Goal: Transaction & Acquisition: Purchase product/service

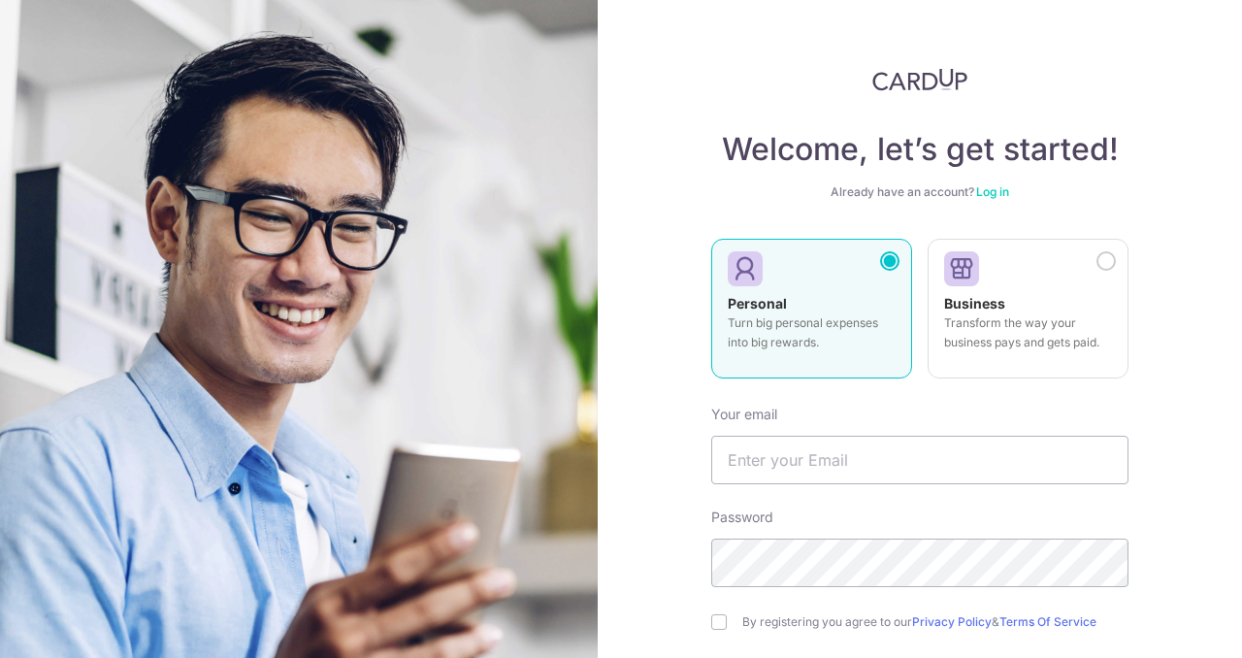
click at [770, 316] on p "Turn big personal expenses into big rewards." at bounding box center [812, 332] width 168 height 39
click at [787, 292] on label "Personal Turn big personal expenses into big rewards." at bounding box center [811, 309] width 201 height 140
click at [806, 451] on input "text" at bounding box center [919, 460] width 417 height 49
type input "[EMAIL_ADDRESS][DOMAIN_NAME]"
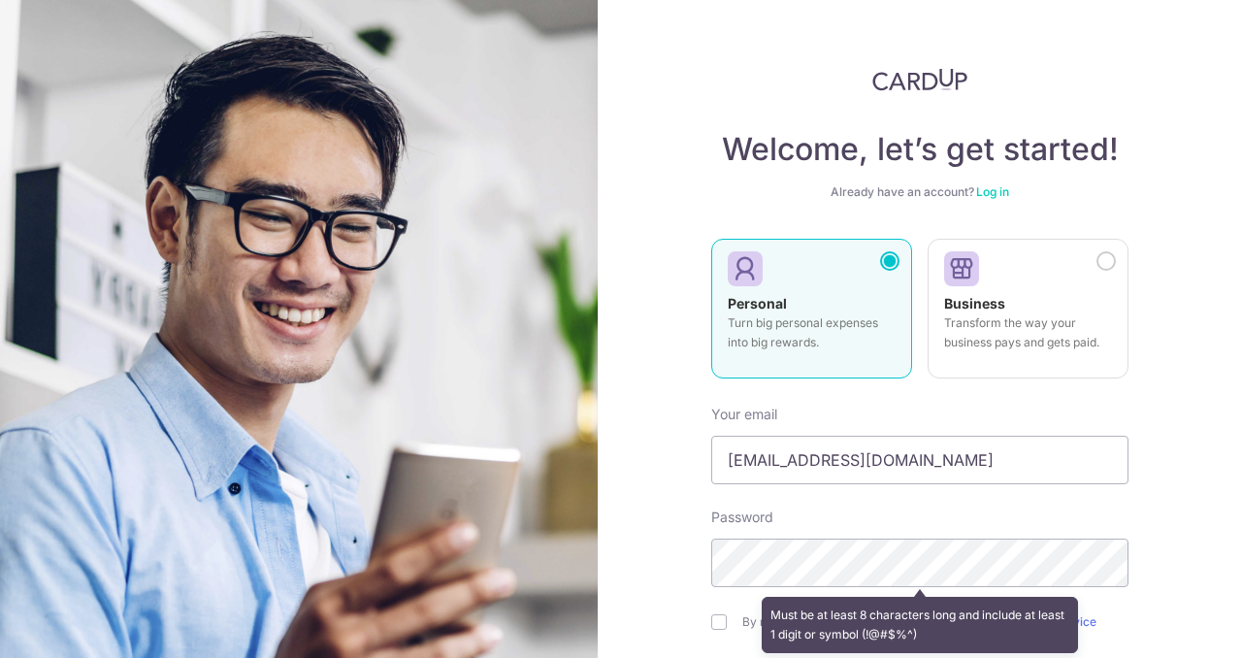
click at [864, 311] on div "Personal Turn big personal expenses into big rewards." at bounding box center [812, 328] width 168 height 68
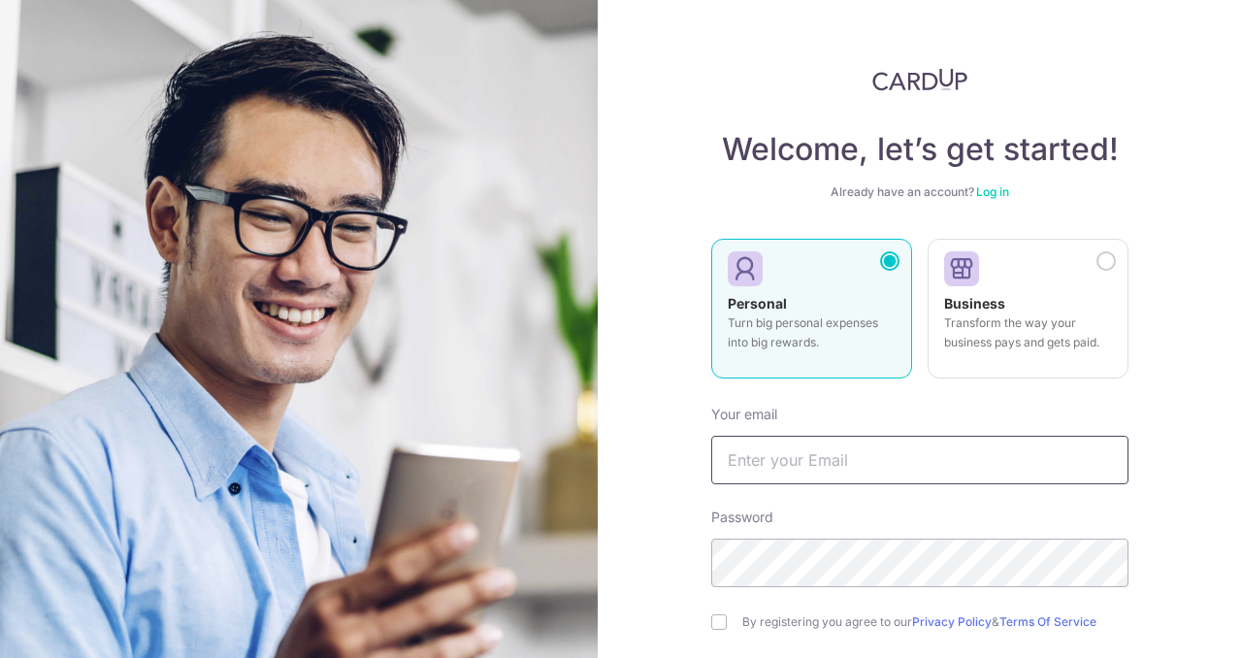
click at [875, 464] on input "text" at bounding box center [919, 460] width 417 height 49
type input "[EMAIL_ADDRESS][DOMAIN_NAME]"
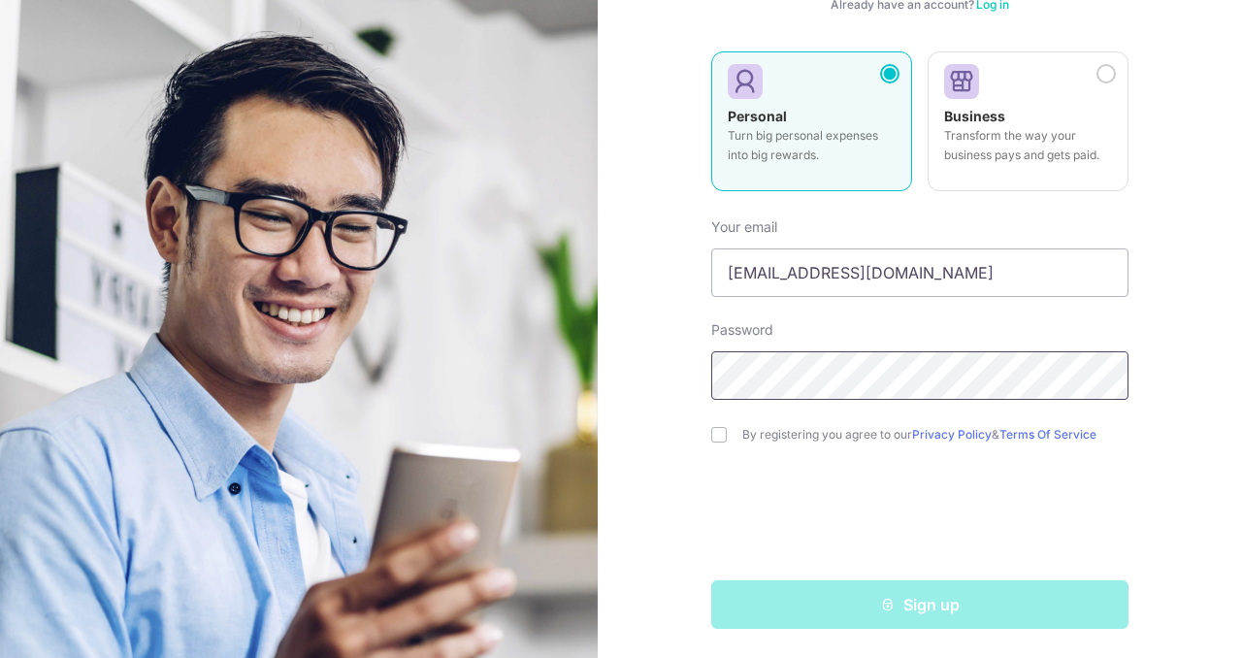
scroll to position [189, 0]
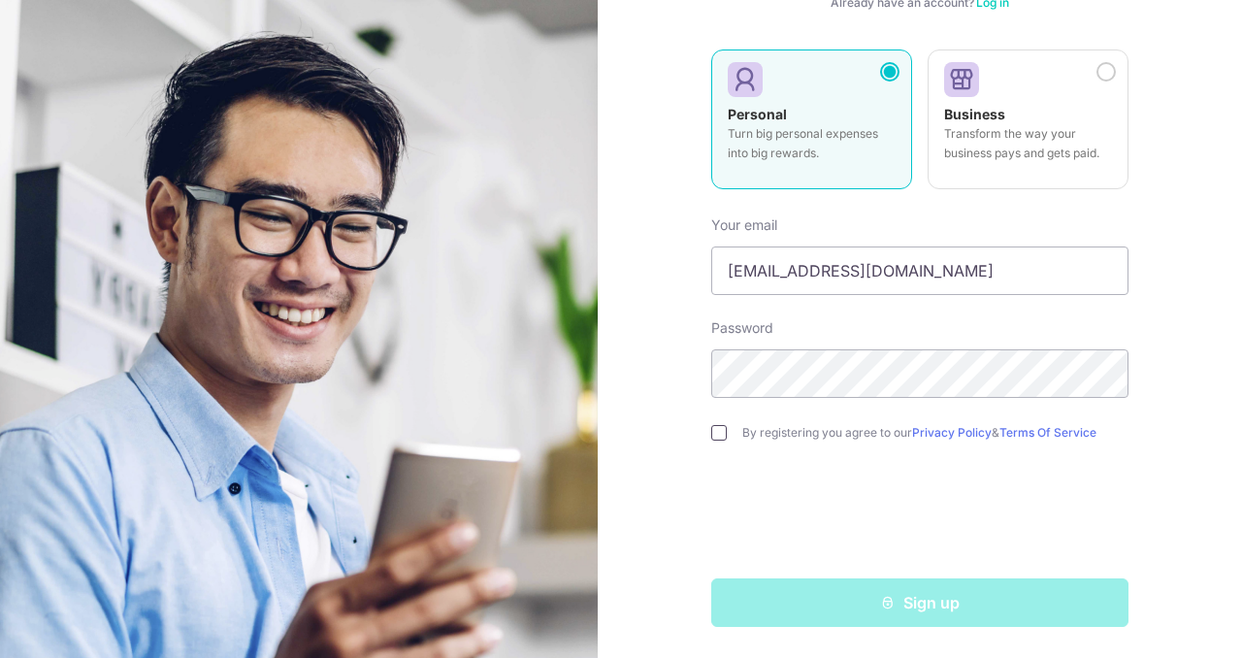
click at [724, 435] on input "checkbox" at bounding box center [719, 433] width 16 height 16
checkbox input "true"
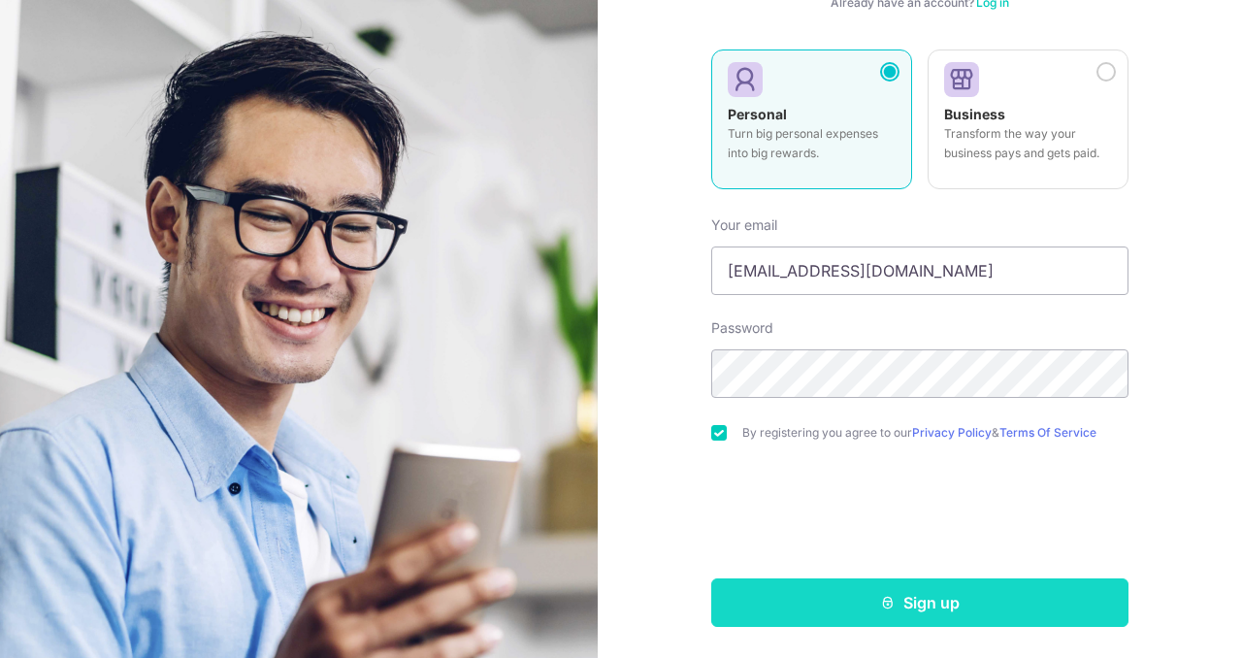
click at [908, 599] on button "Sign up" at bounding box center [919, 602] width 417 height 49
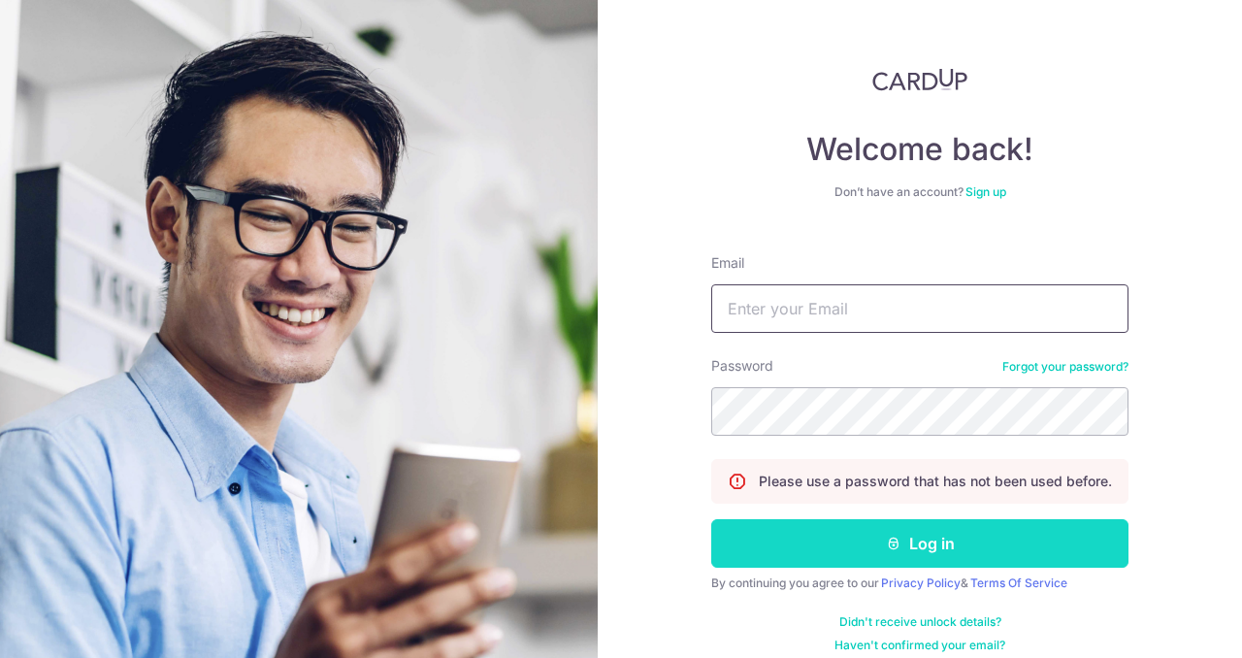
type input "[EMAIL_ADDRESS][DOMAIN_NAME]"
click at [936, 549] on button "Log in" at bounding box center [919, 543] width 417 height 49
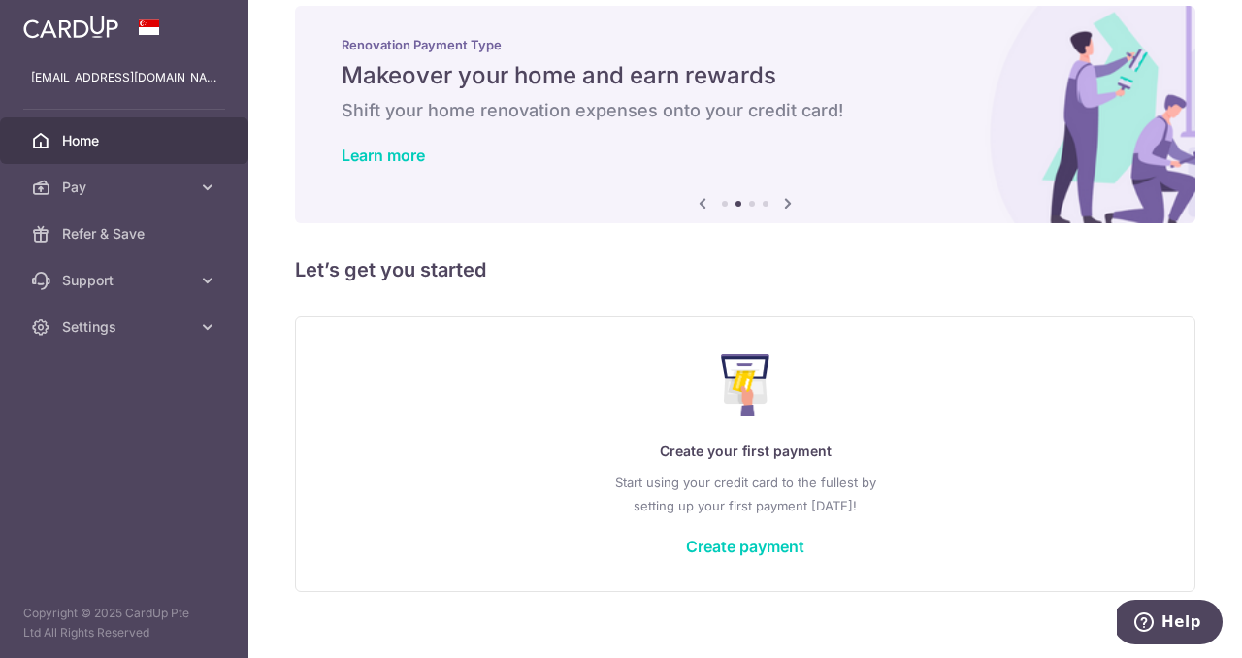
scroll to position [50, 0]
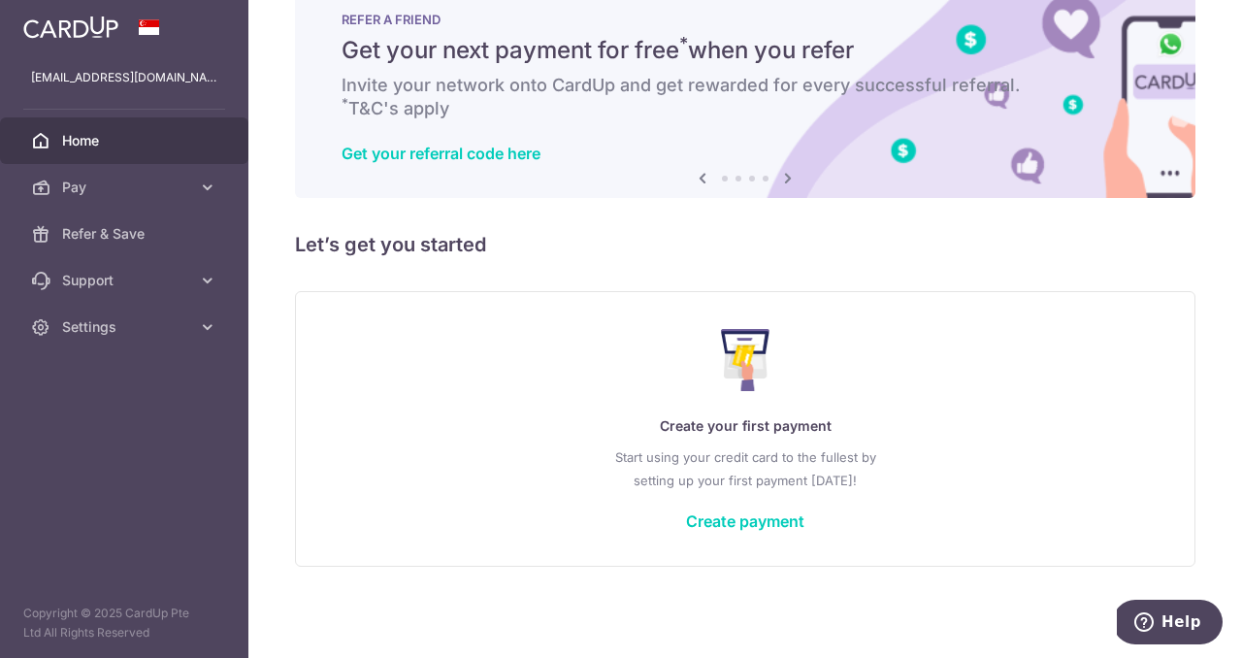
drag, startPoint x: 774, startPoint y: 521, endPoint x: 522, endPoint y: 490, distance: 254.2
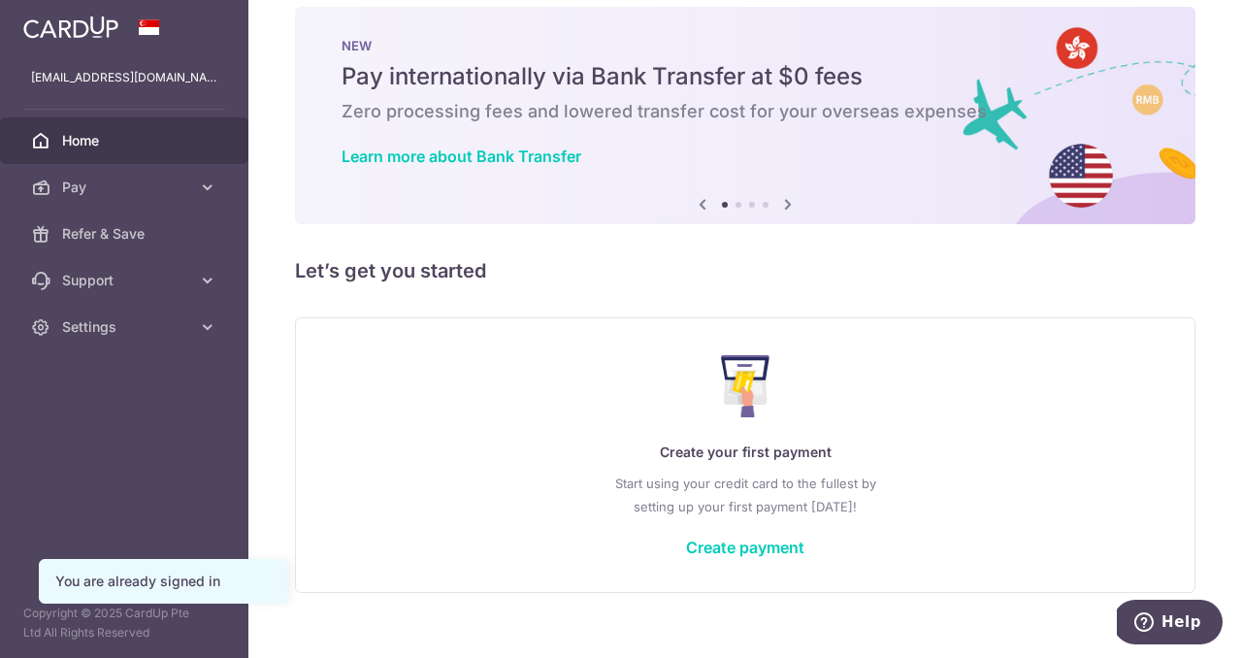
scroll to position [50, 0]
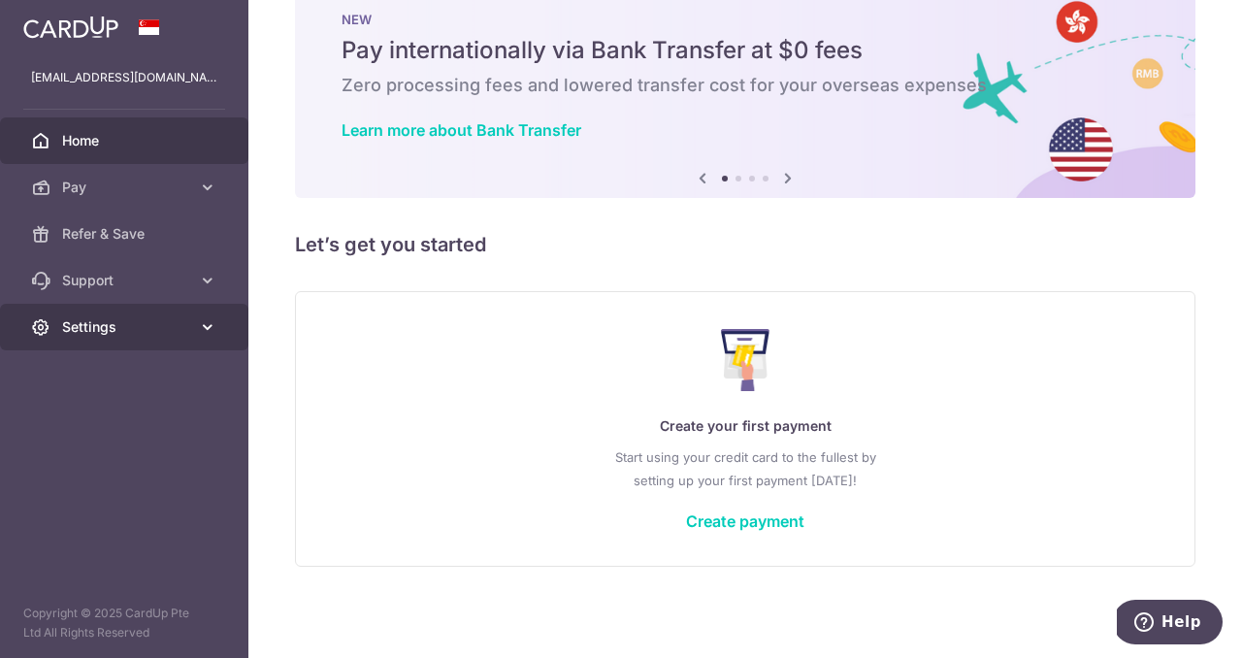
click at [100, 324] on span "Settings" at bounding box center [126, 326] width 128 height 19
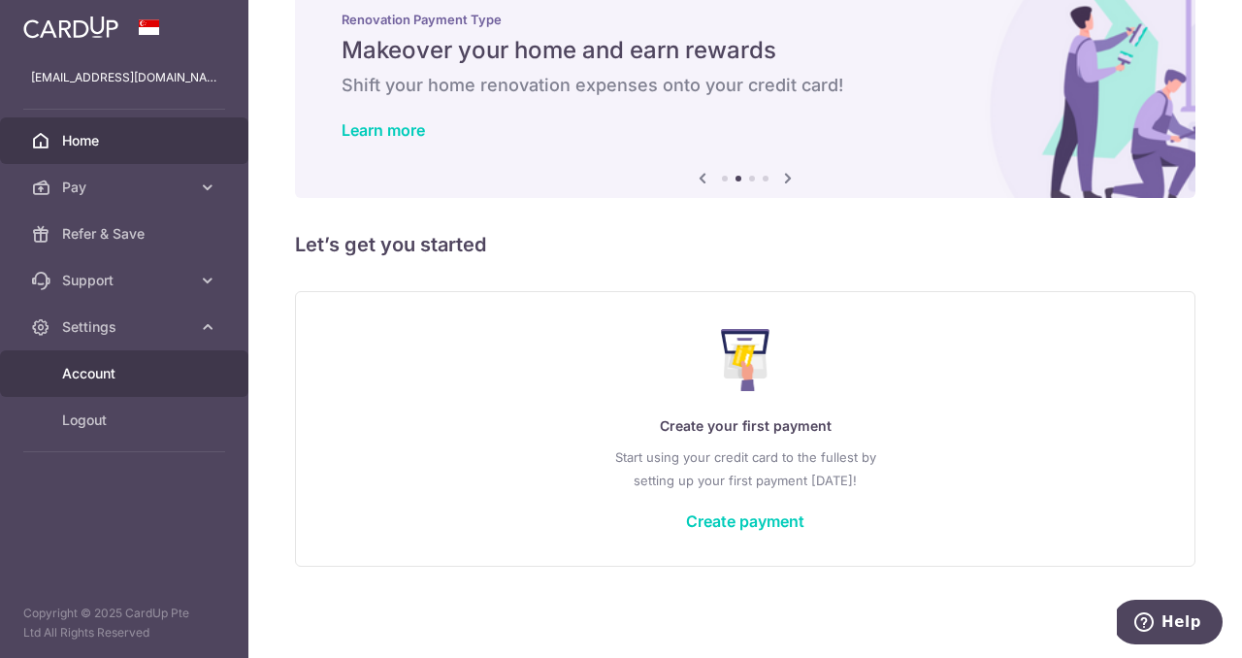
click at [97, 368] on span "Account" at bounding box center [126, 373] width 128 height 19
click at [91, 376] on span "Account" at bounding box center [126, 373] width 128 height 19
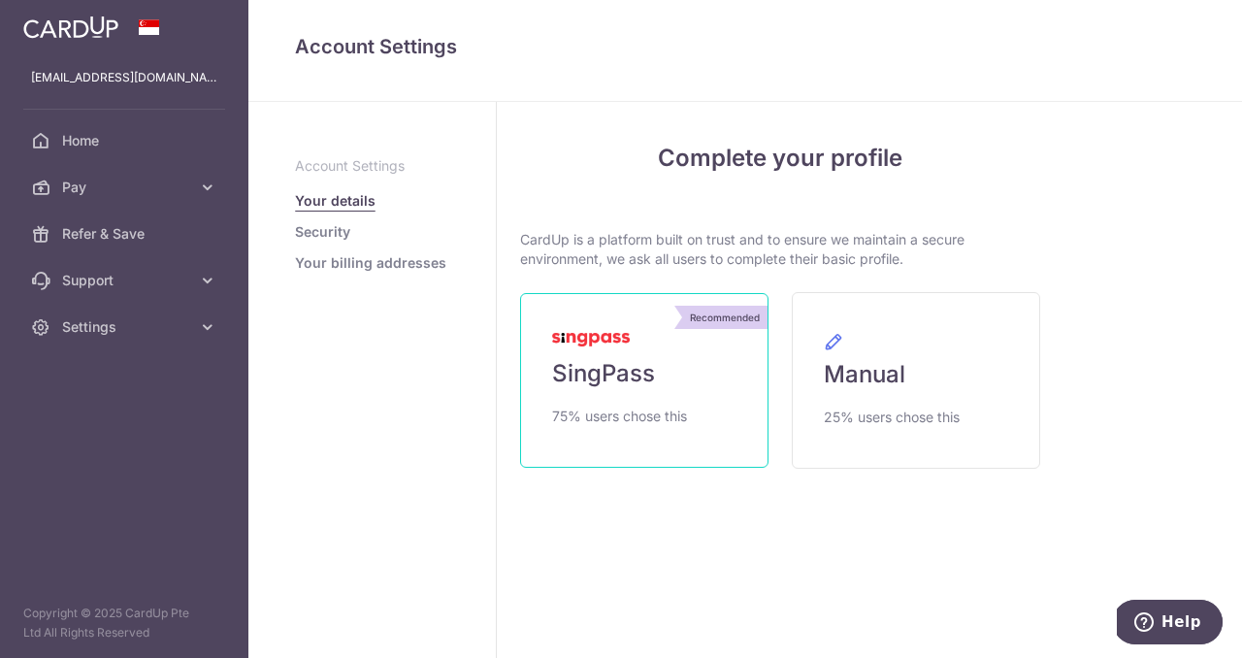
click at [579, 376] on span "SingPass" at bounding box center [603, 373] width 103 height 31
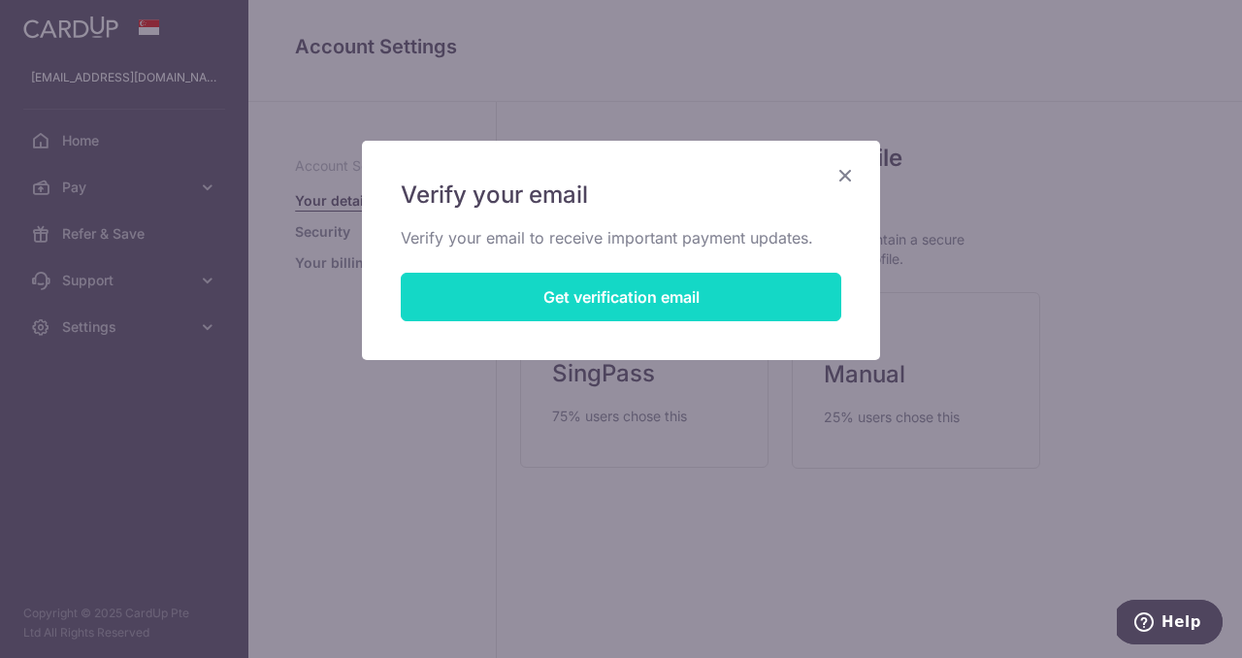
click at [666, 303] on button "Get verification email" at bounding box center [621, 297] width 441 height 49
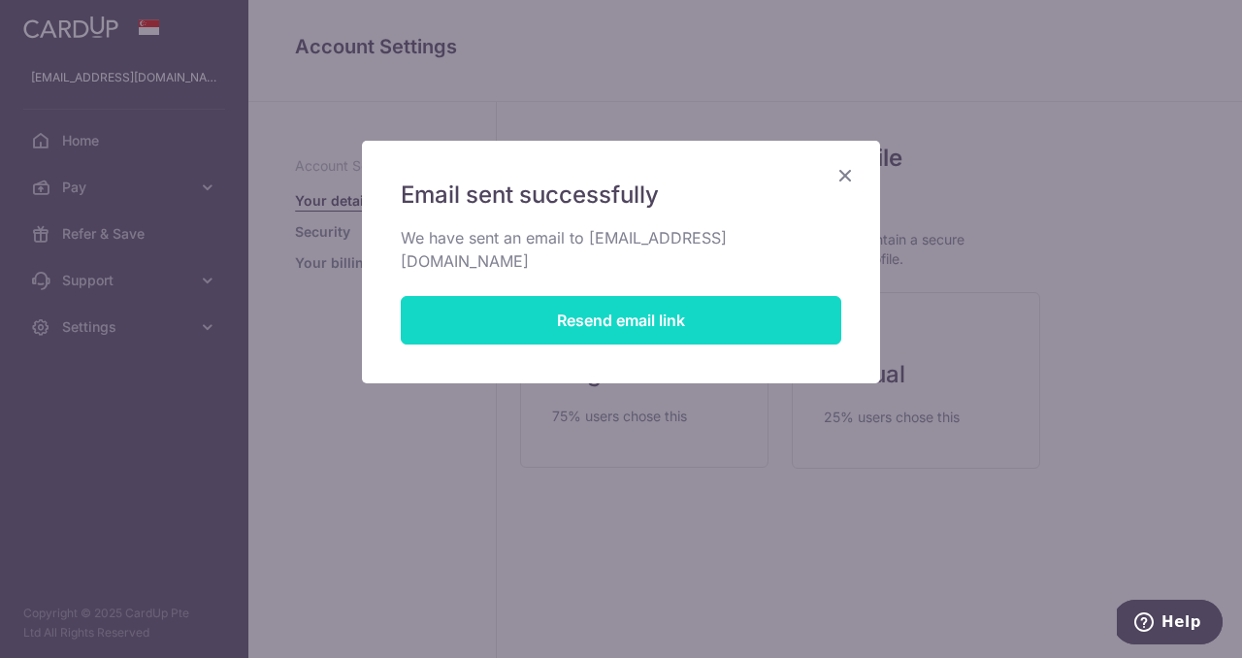
click at [636, 299] on button "Resend email link" at bounding box center [621, 320] width 441 height 49
click at [662, 296] on button "Resend email link" at bounding box center [621, 320] width 441 height 49
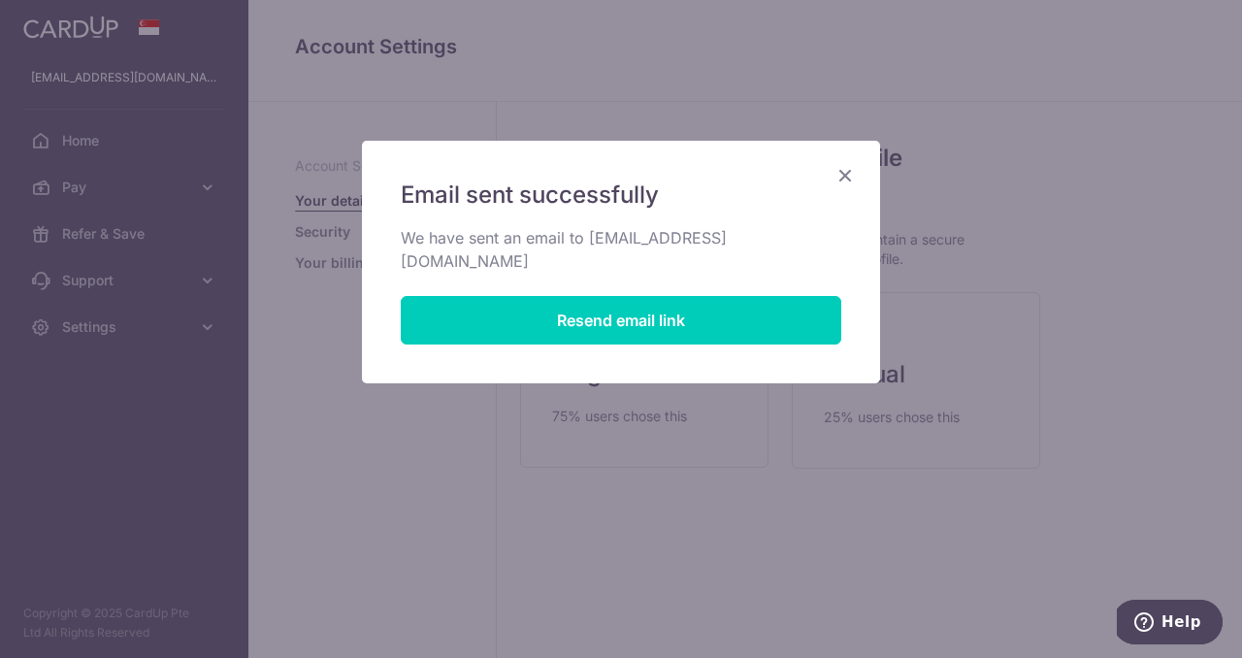
click at [844, 173] on icon "Close" at bounding box center [845, 175] width 23 height 24
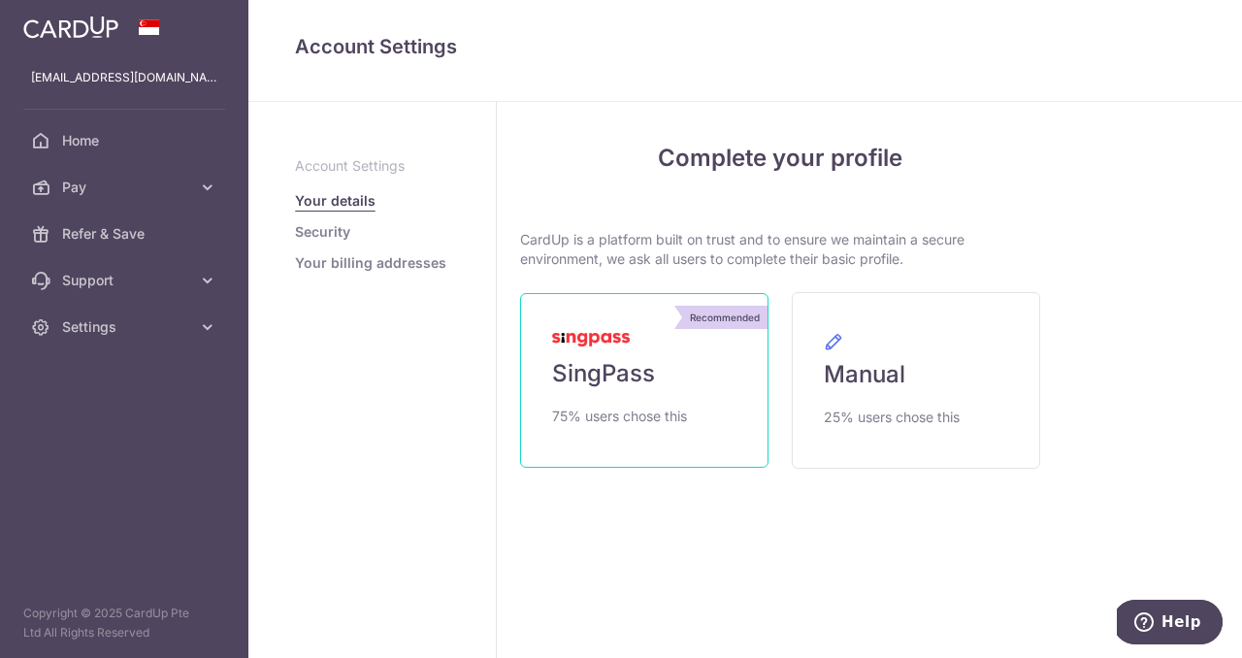
click at [579, 379] on span "SingPass" at bounding box center [603, 373] width 103 height 31
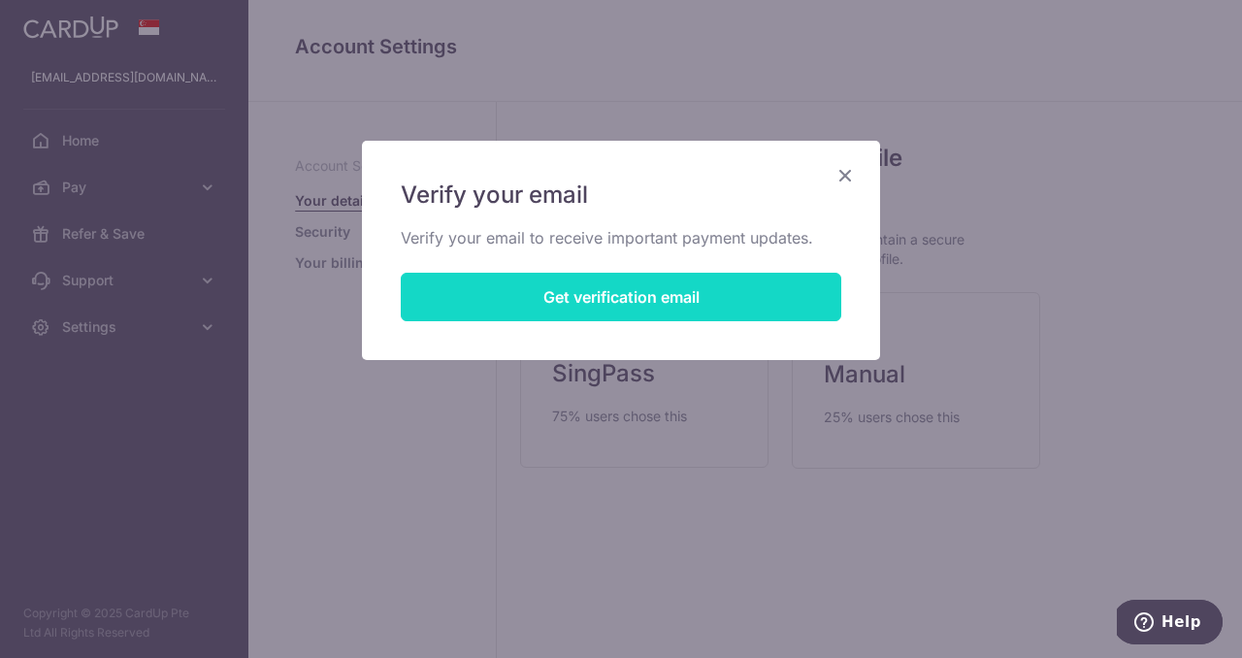
click at [634, 300] on button "Get verification email" at bounding box center [621, 297] width 441 height 49
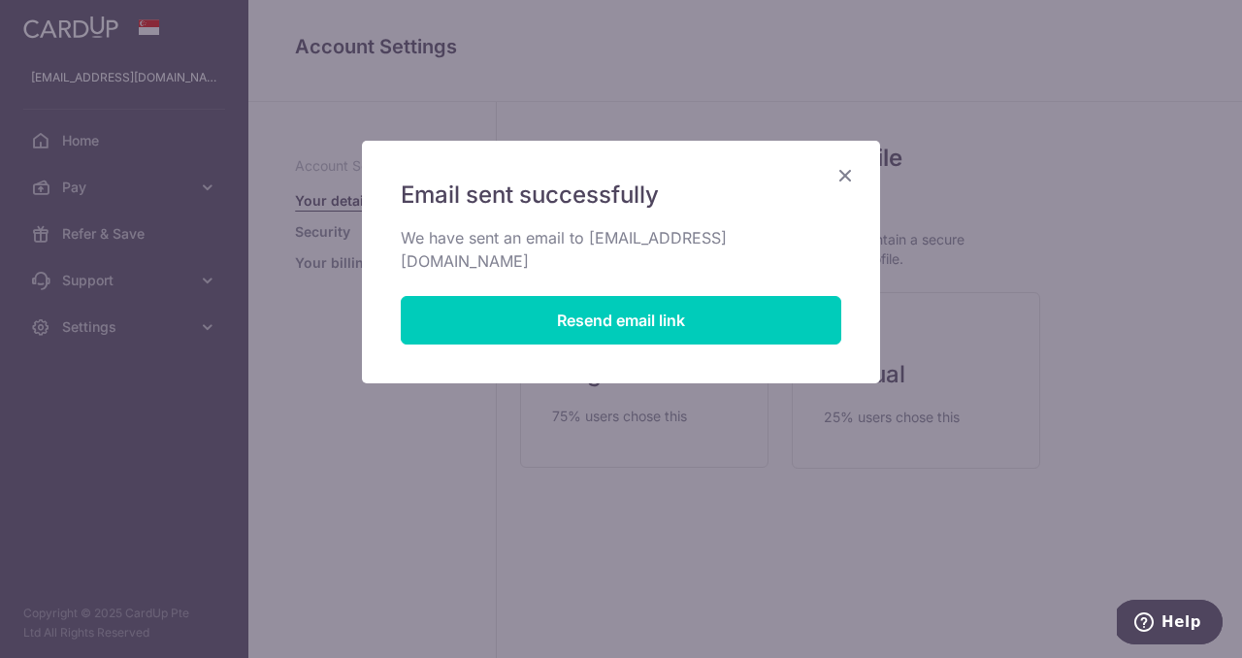
click at [849, 171] on icon "Close" at bounding box center [845, 175] width 23 height 24
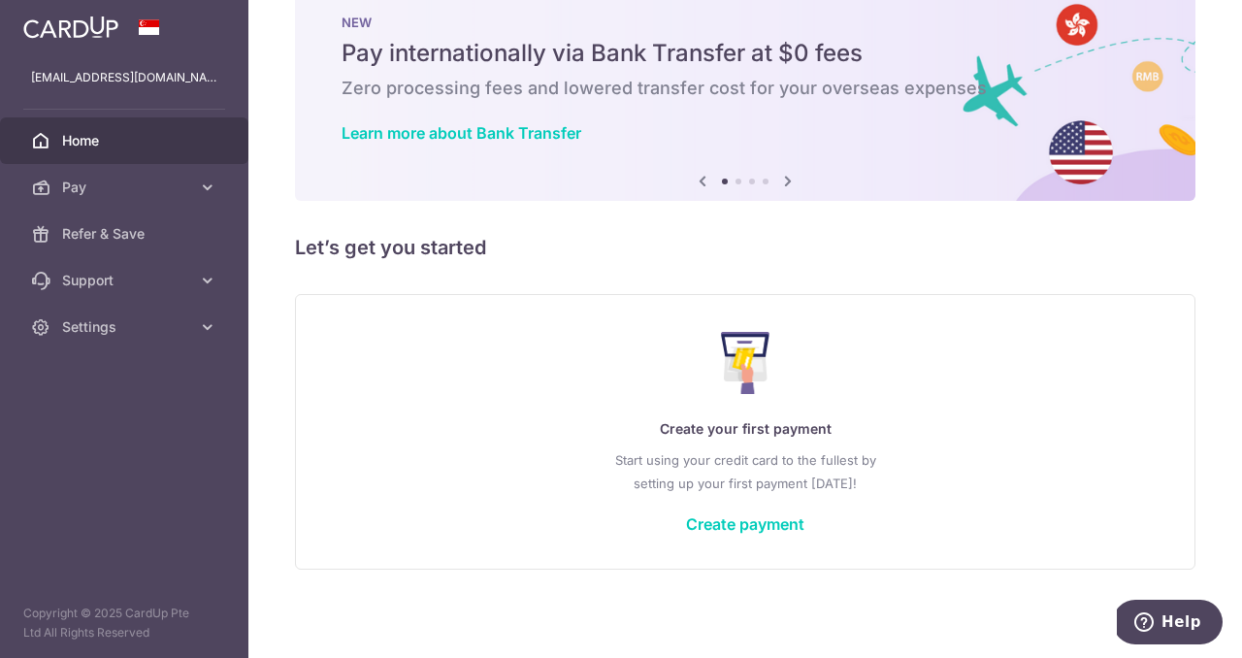
scroll to position [50, 0]
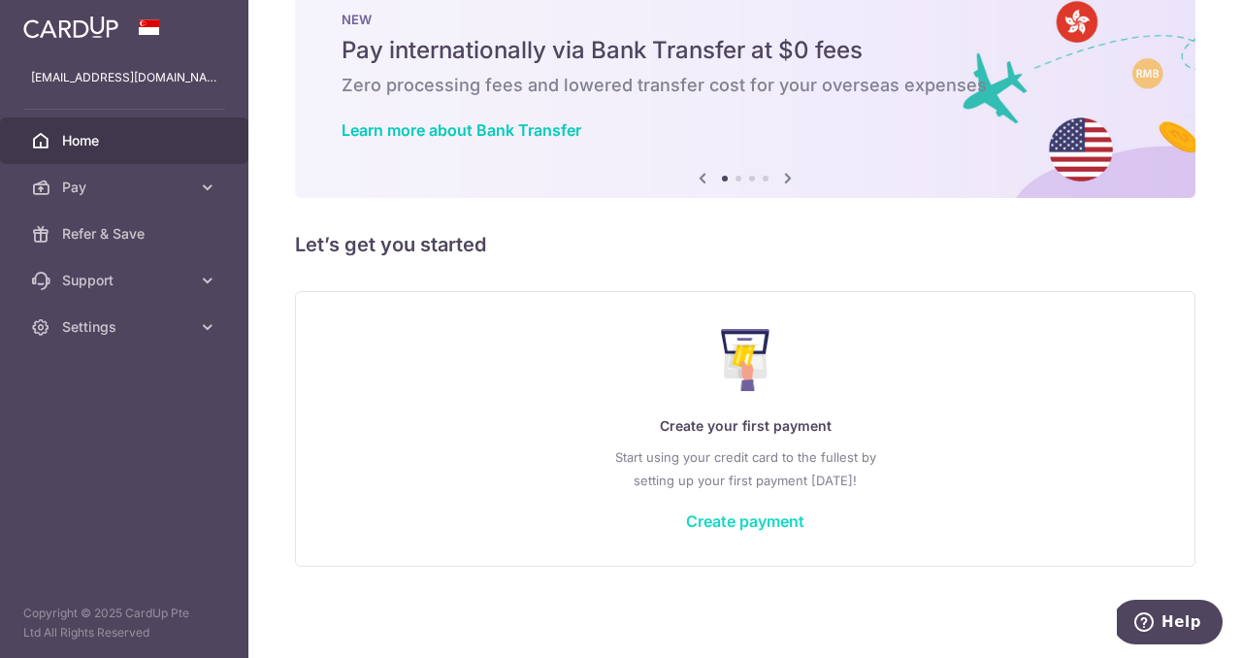
click at [484, 246] on link "Create payment" at bounding box center [745, 520] width 118 height 19
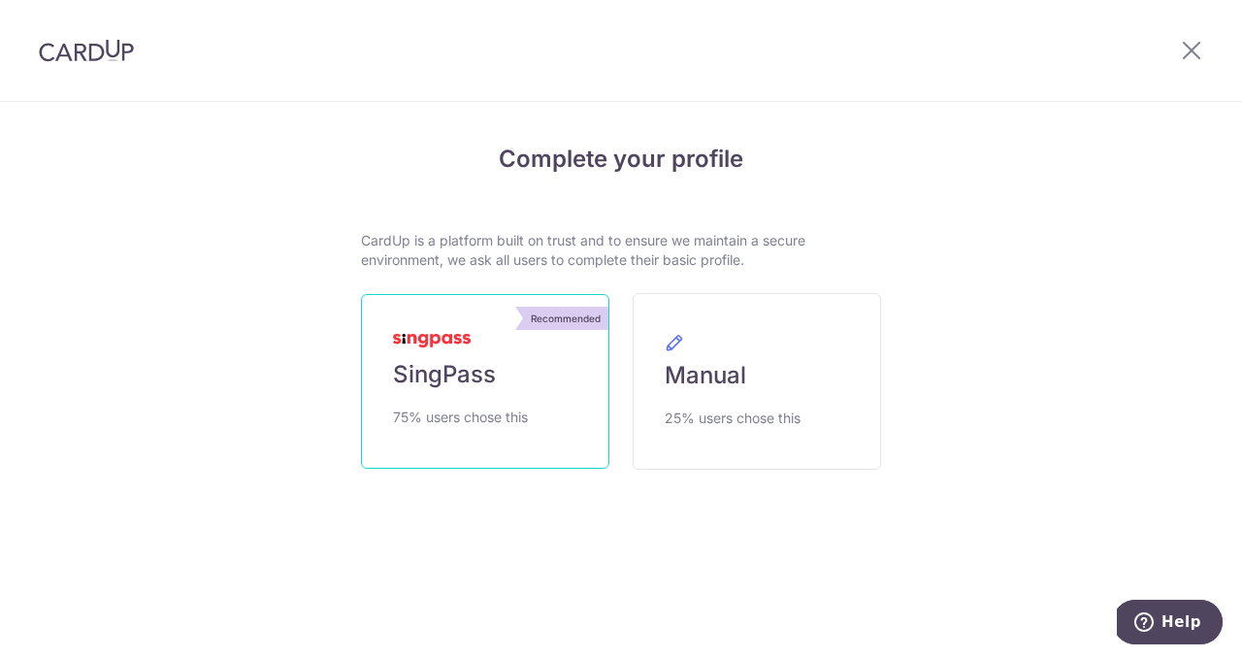
click at [475, 246] on span "SingPass" at bounding box center [444, 374] width 103 height 31
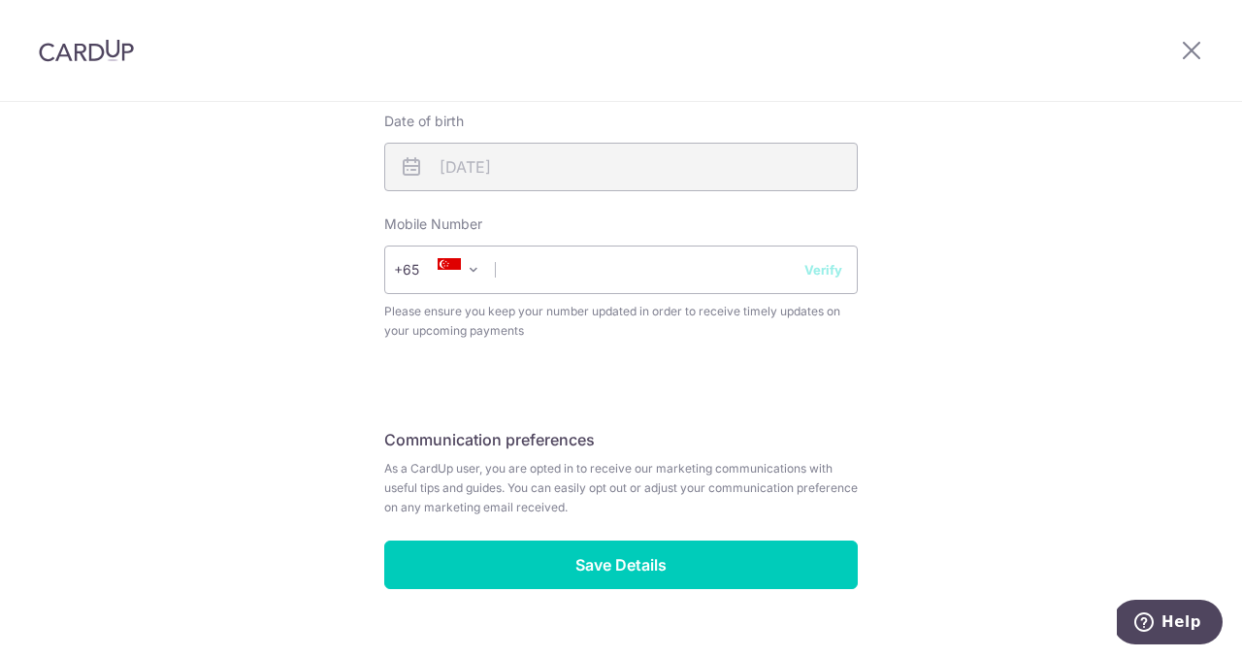
scroll to position [779, 0]
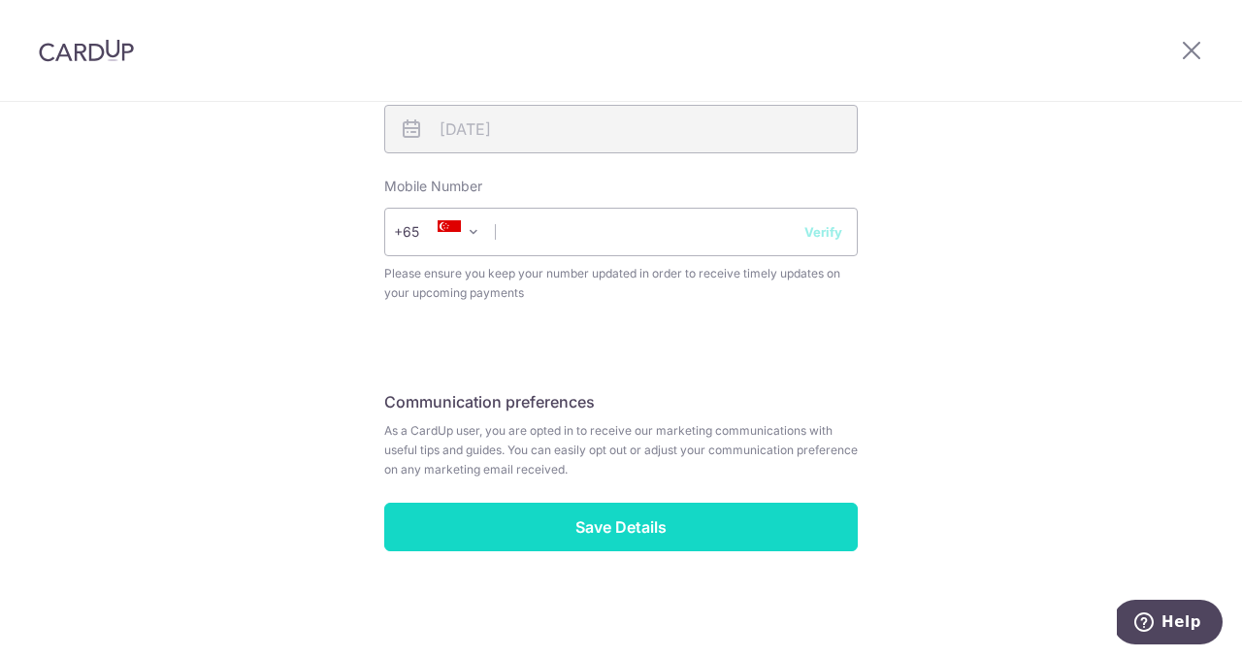
click at [645, 522] on input "Save Details" at bounding box center [621, 527] width 474 height 49
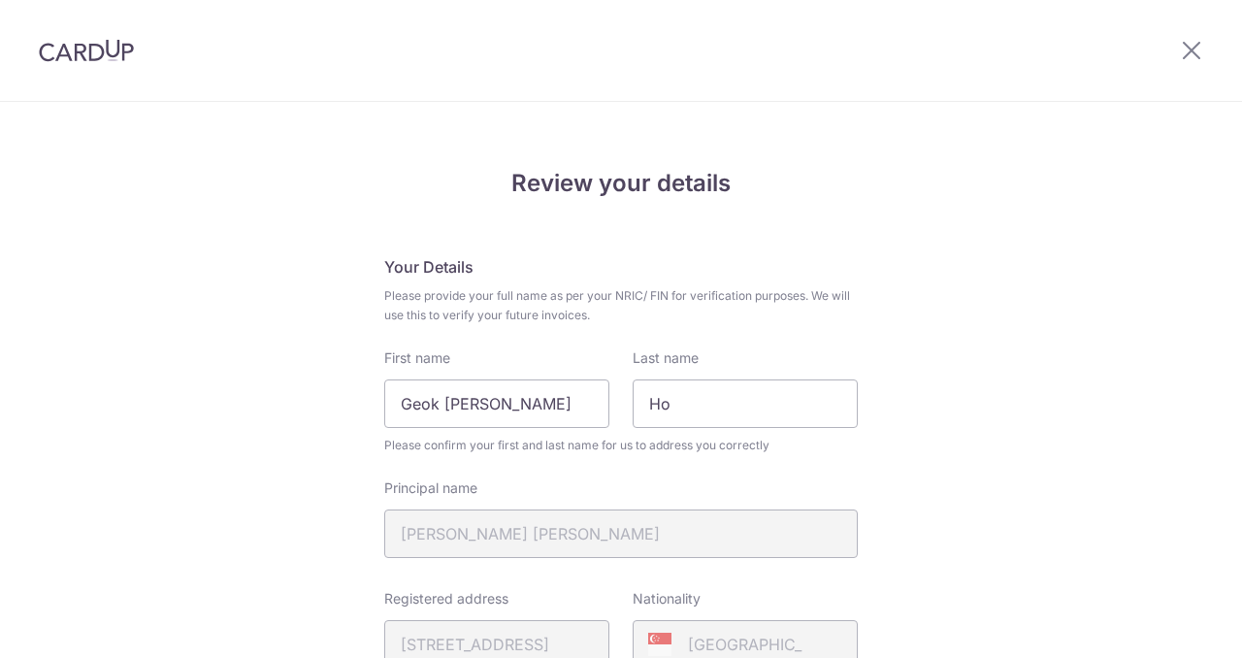
scroll to position [806, 0]
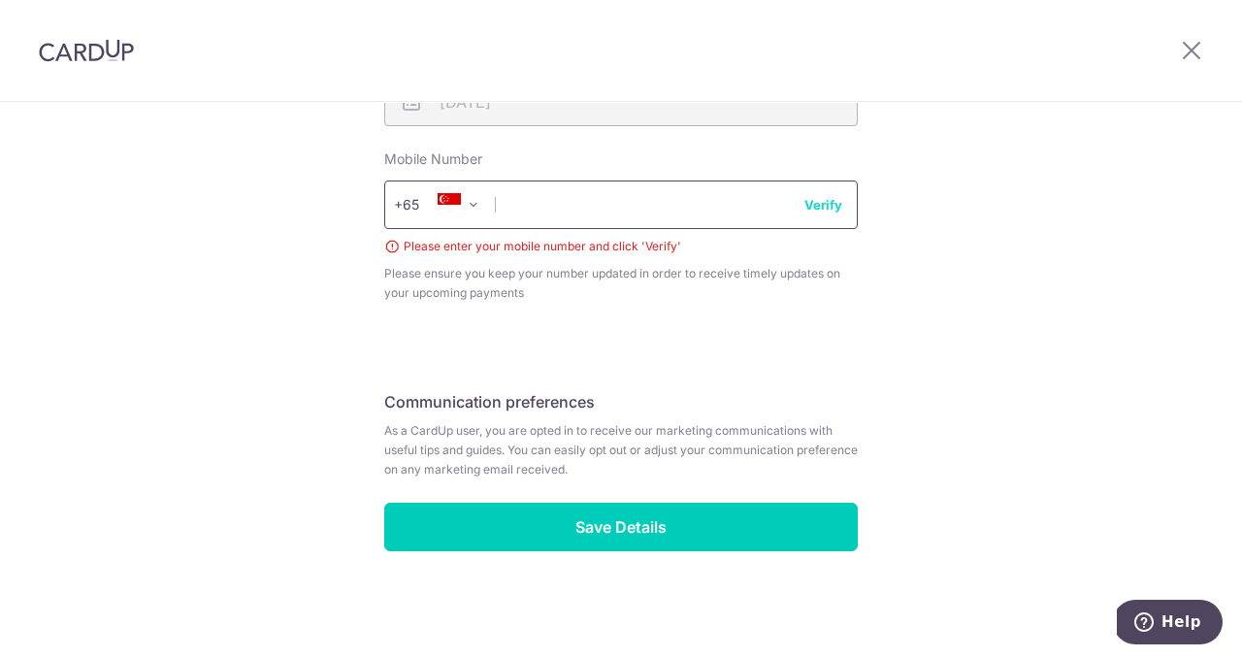
click at [569, 208] on input "text" at bounding box center [621, 204] width 474 height 49
type input "97888009"
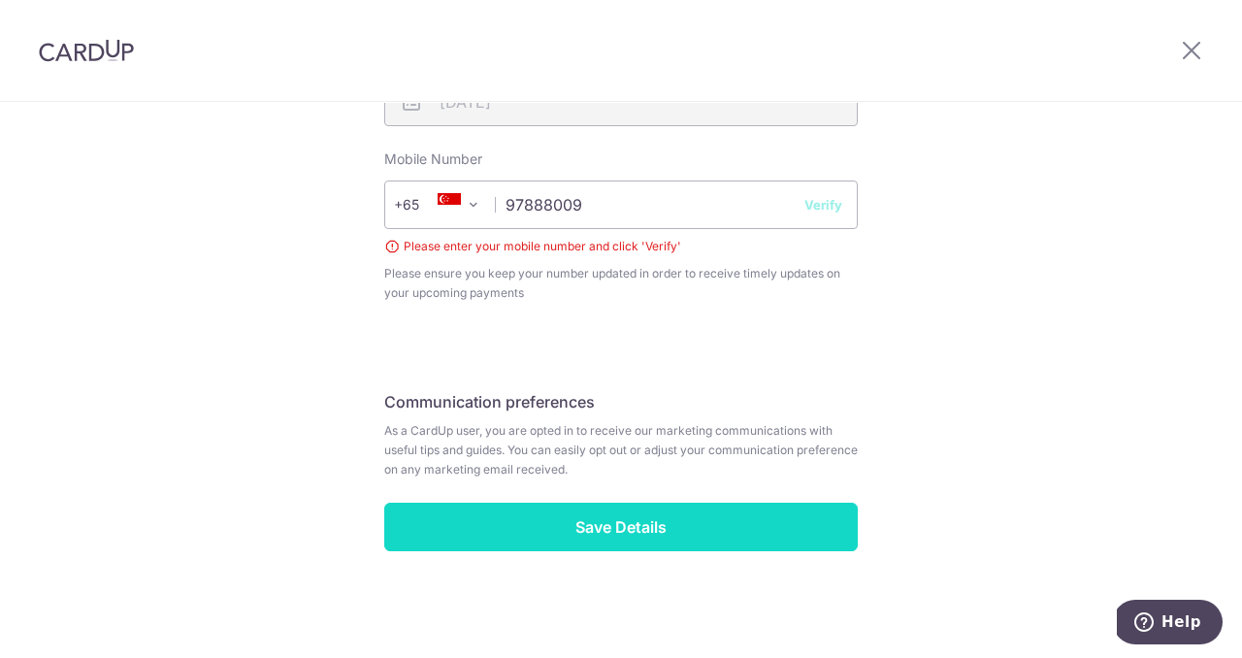
click at [618, 542] on input "Save Details" at bounding box center [621, 527] width 474 height 49
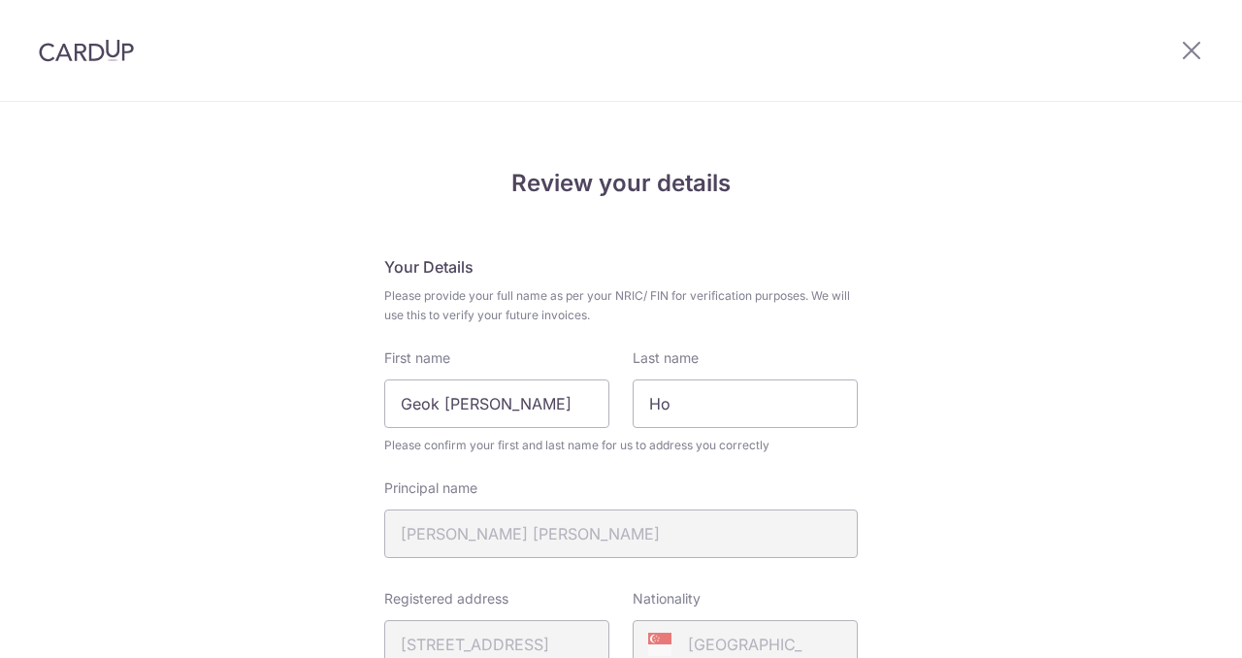
scroll to position [806, 0]
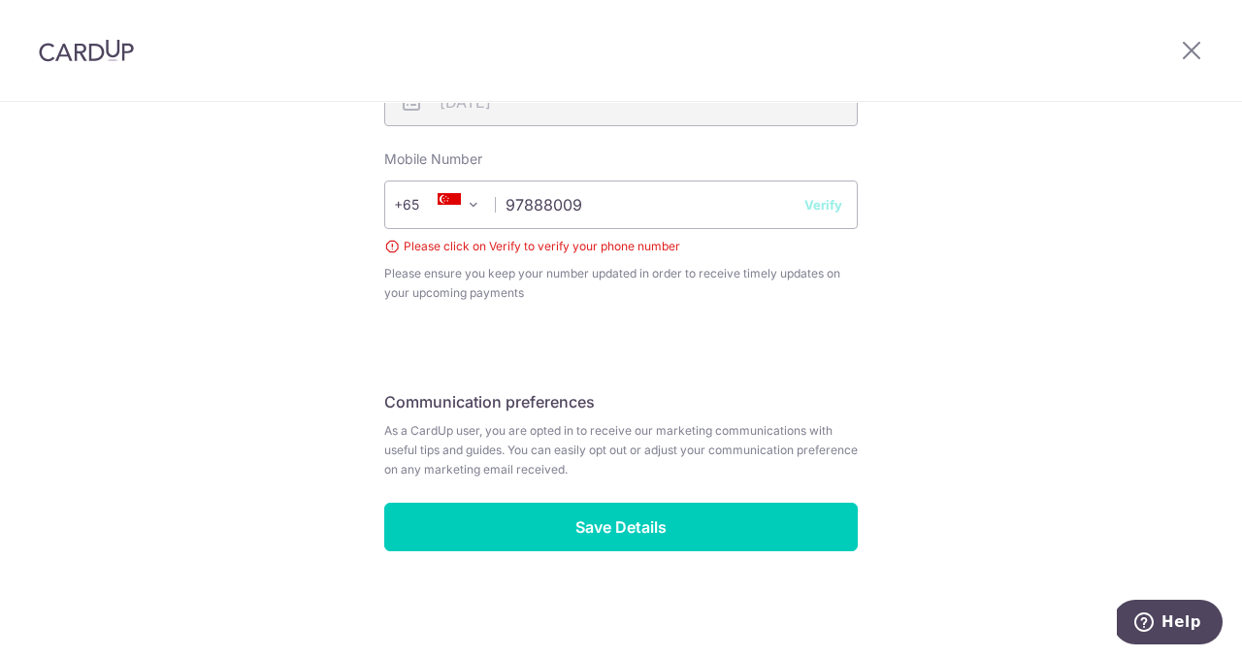
click at [819, 205] on button "Verify" at bounding box center [823, 204] width 38 height 19
click at [819, 202] on button "Verify" at bounding box center [823, 204] width 38 height 19
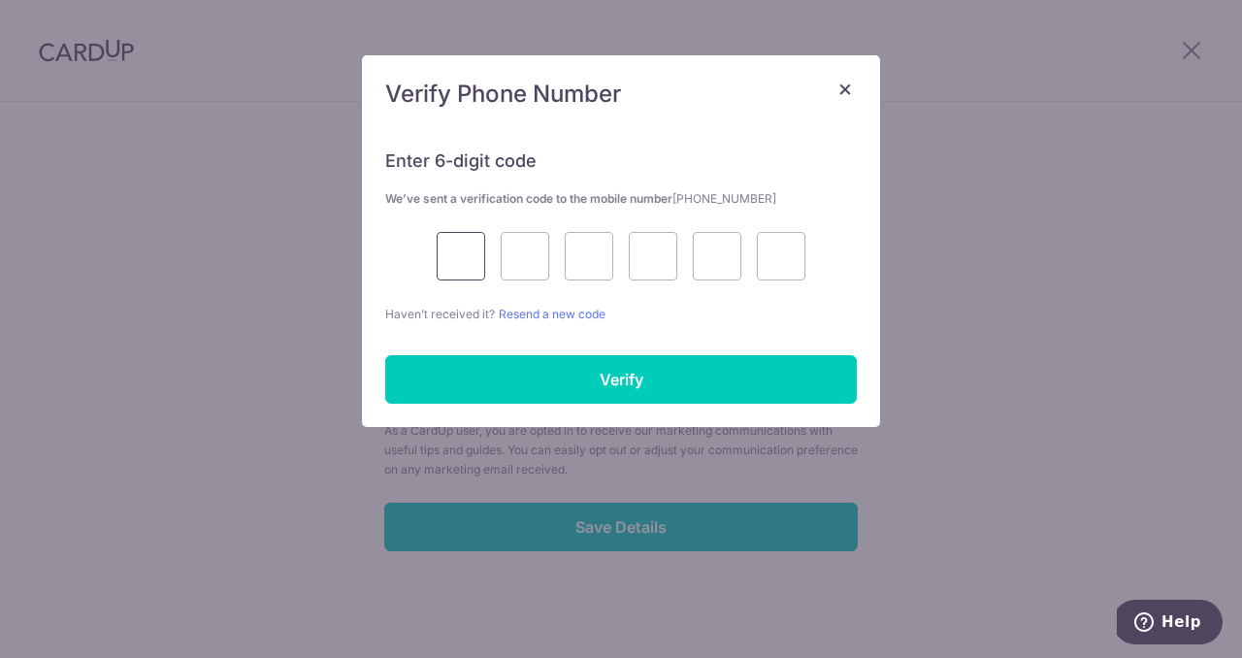
click at [473, 255] on input "text" at bounding box center [461, 256] width 49 height 49
type input "6"
type input "9"
type input "8"
type input "9"
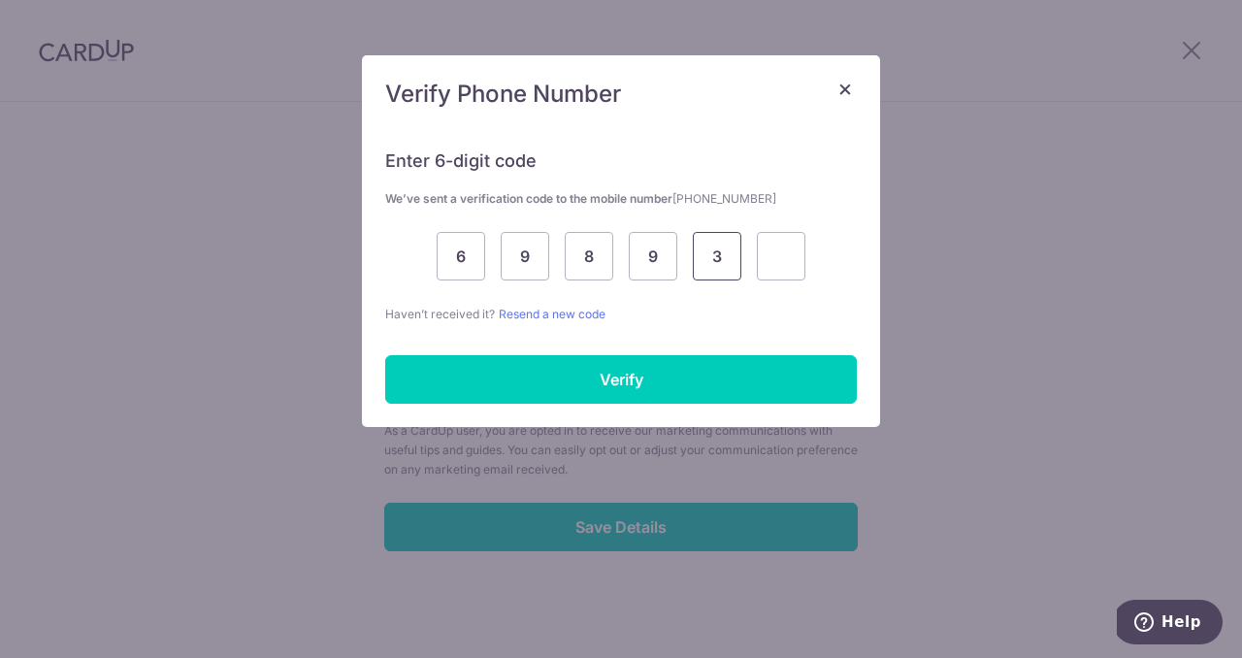
type input "3"
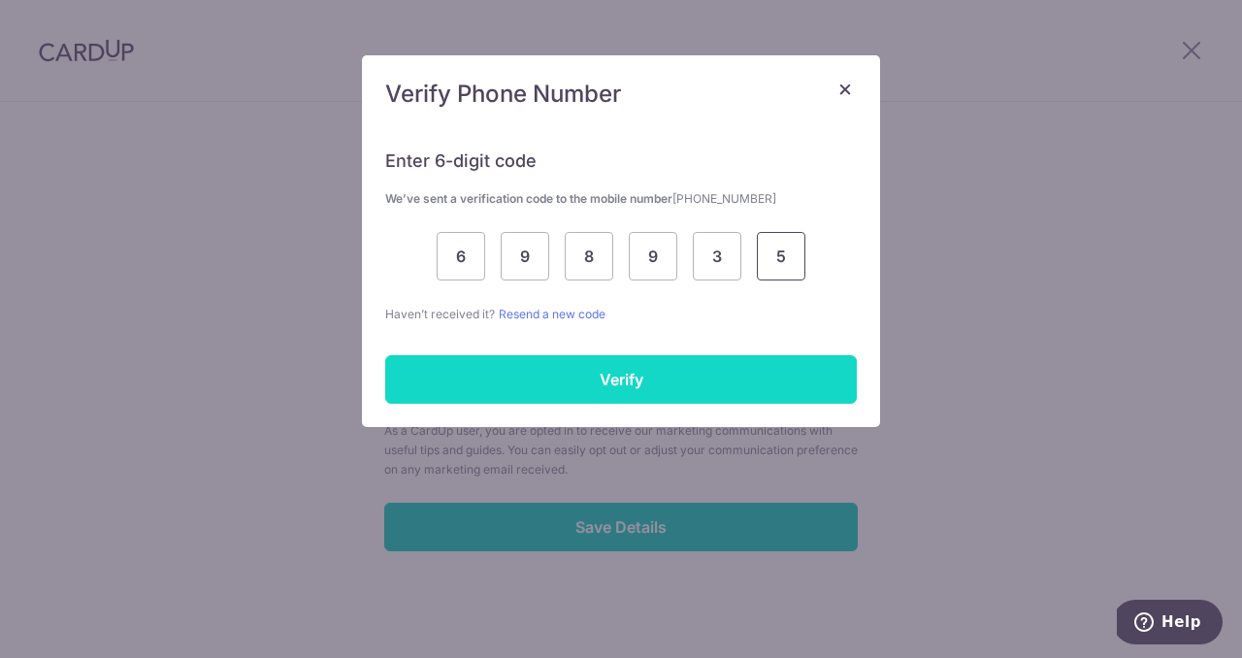
type input "5"
click at [626, 379] on input "Verify" at bounding box center [621, 379] width 472 height 49
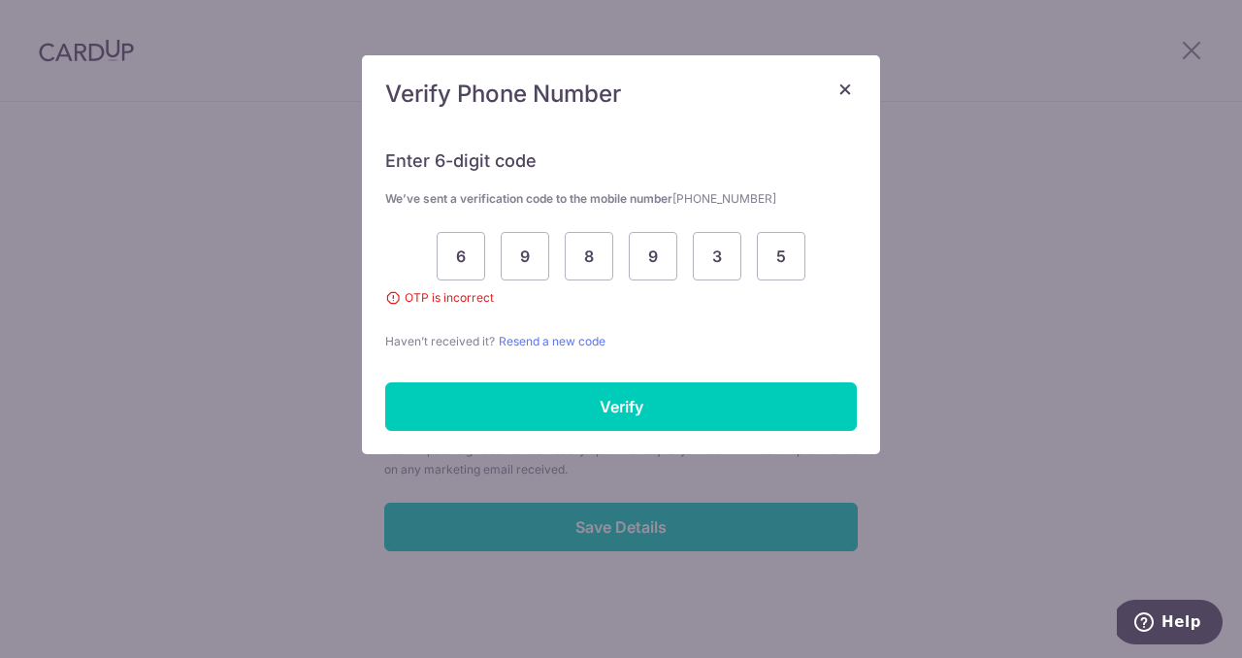
click at [394, 297] on span "OTP is incorrect" at bounding box center [621, 297] width 472 height 19
click at [488, 249] on div "6 9 8 9 3 5" at bounding box center [621, 256] width 472 height 49
click at [473, 247] on input "6" at bounding box center [461, 256] width 49 height 49
type input "3"
click at [528, 258] on input "9" at bounding box center [525, 256] width 49 height 49
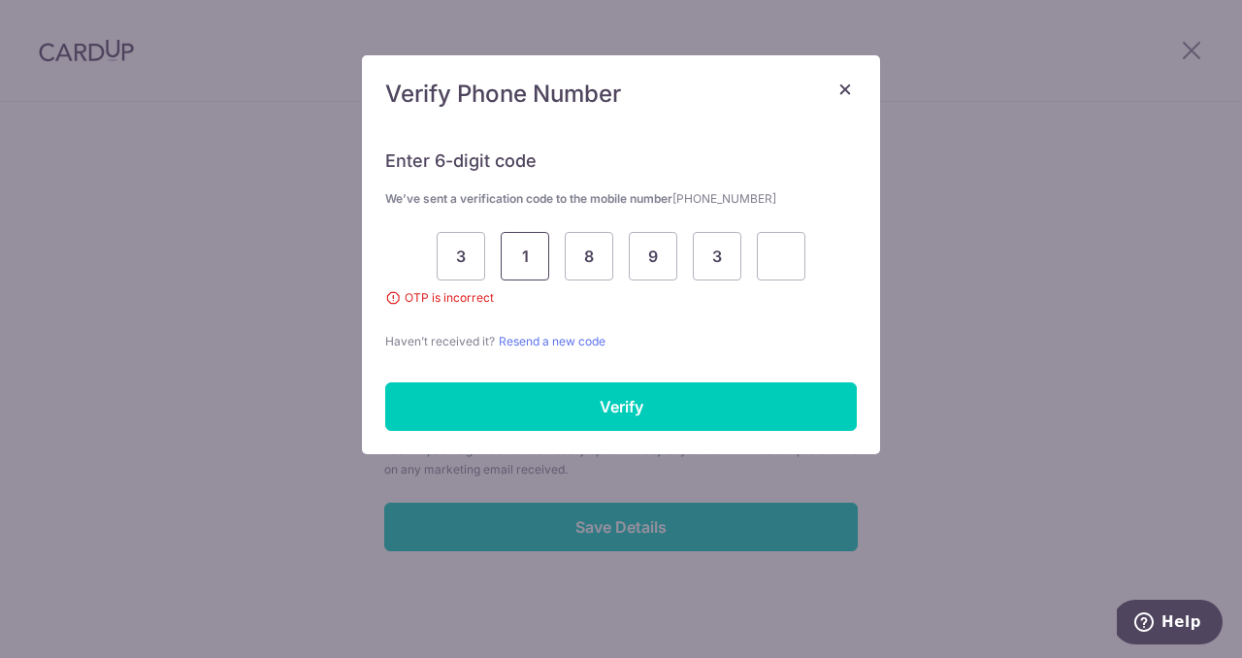
type input "1"
click at [596, 257] on input "8" at bounding box center [589, 256] width 49 height 49
type input "2"
click at [657, 252] on input "9" at bounding box center [653, 256] width 49 height 49
type input "2"
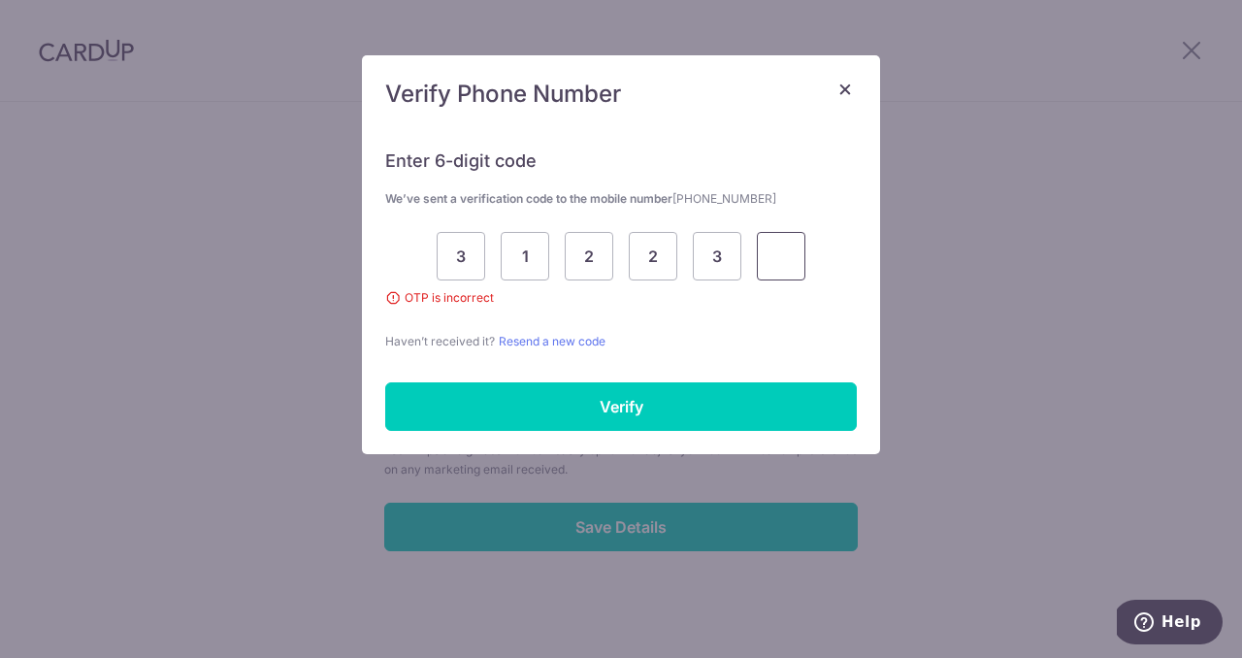
click at [786, 245] on input "text" at bounding box center [781, 256] width 49 height 49
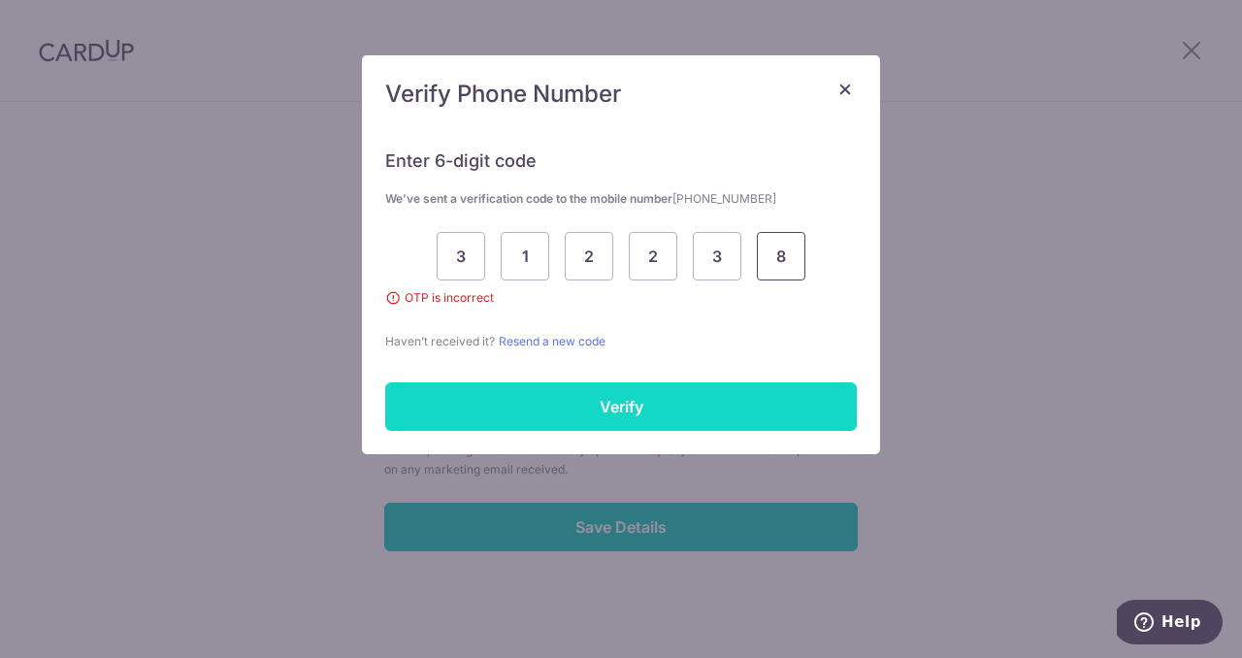
type input "8"
click at [628, 396] on input "Verify" at bounding box center [621, 406] width 472 height 49
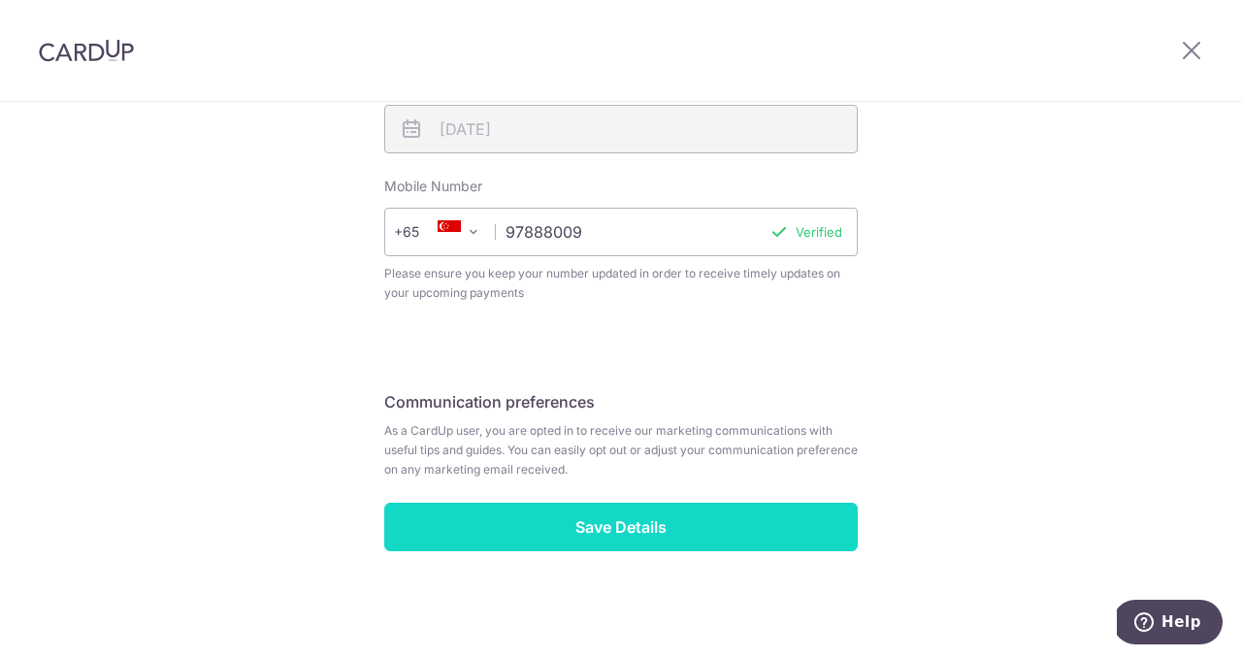
click at [618, 522] on input "Save Details" at bounding box center [621, 527] width 474 height 49
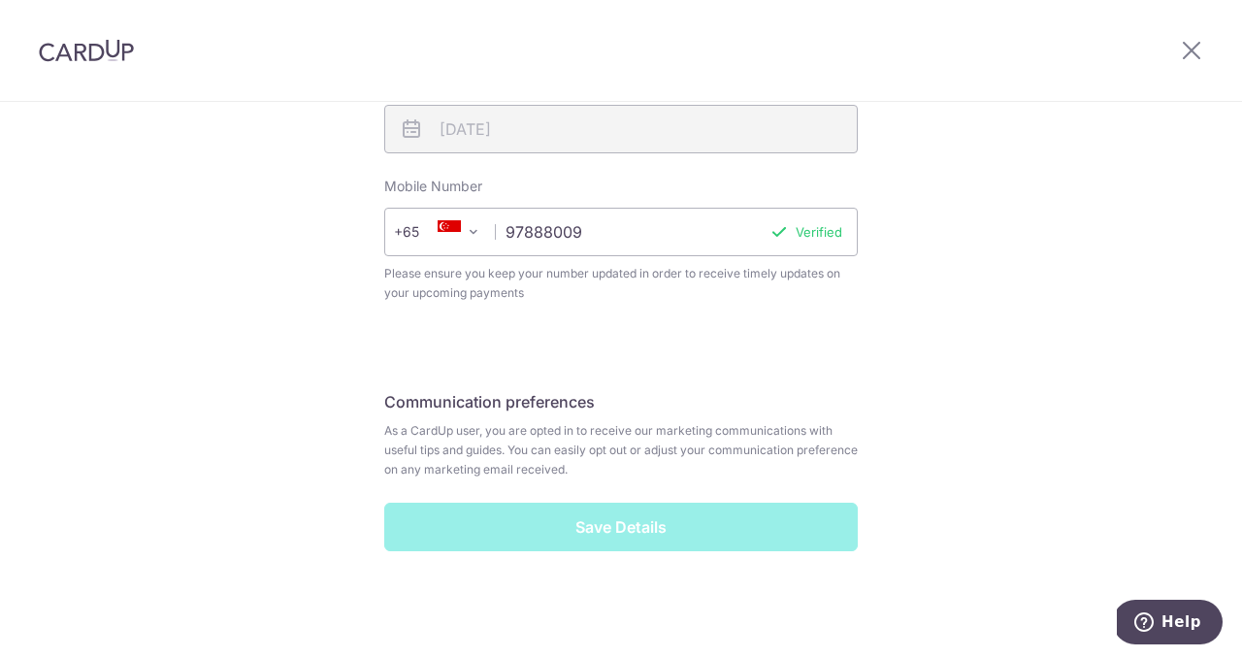
click at [634, 535] on div "Save Details" at bounding box center [621, 527] width 497 height 49
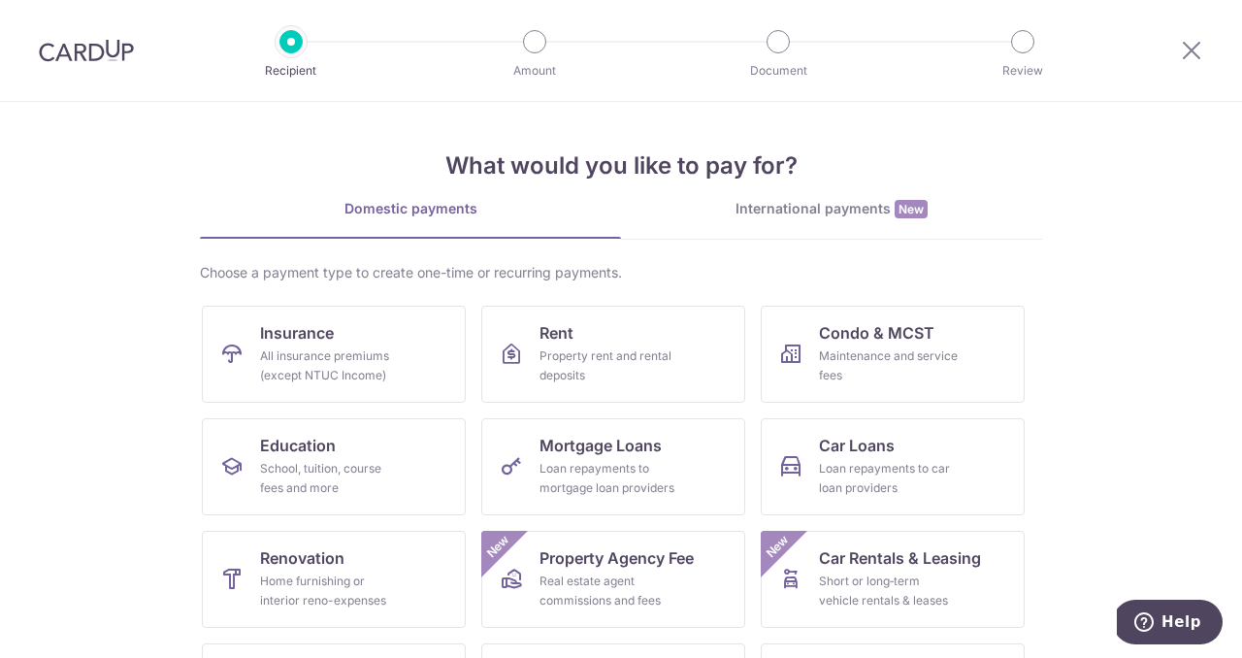
click at [533, 41] on div at bounding box center [534, 41] width 23 height 23
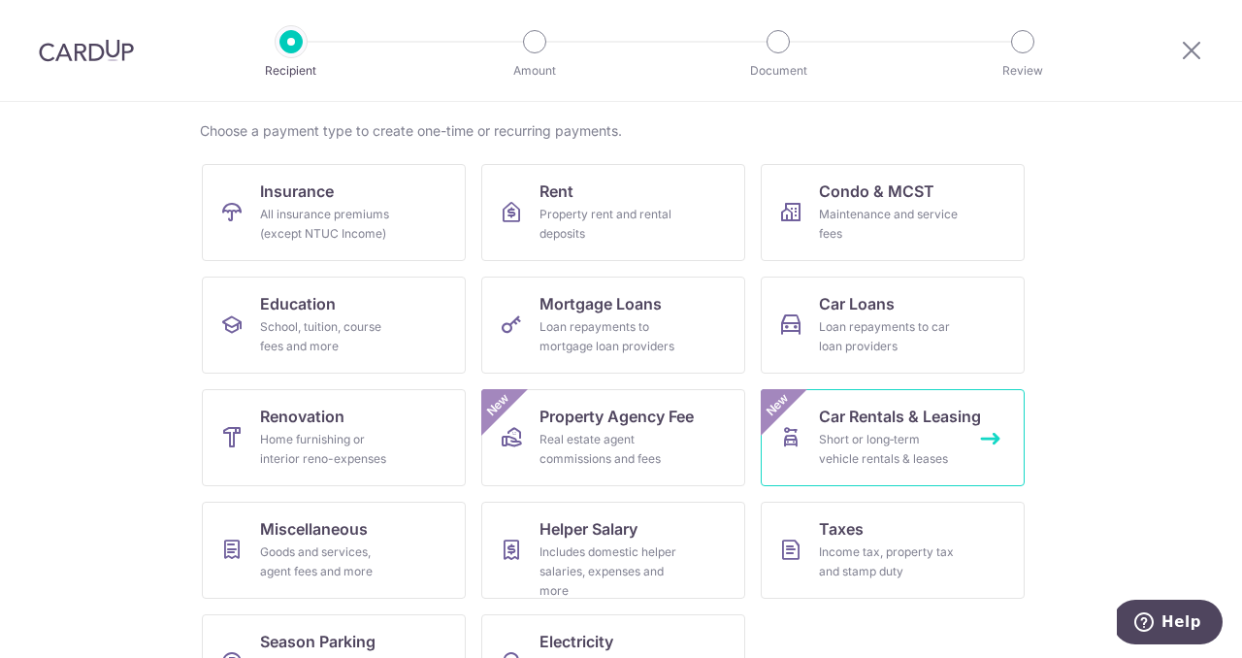
scroll to position [140, 0]
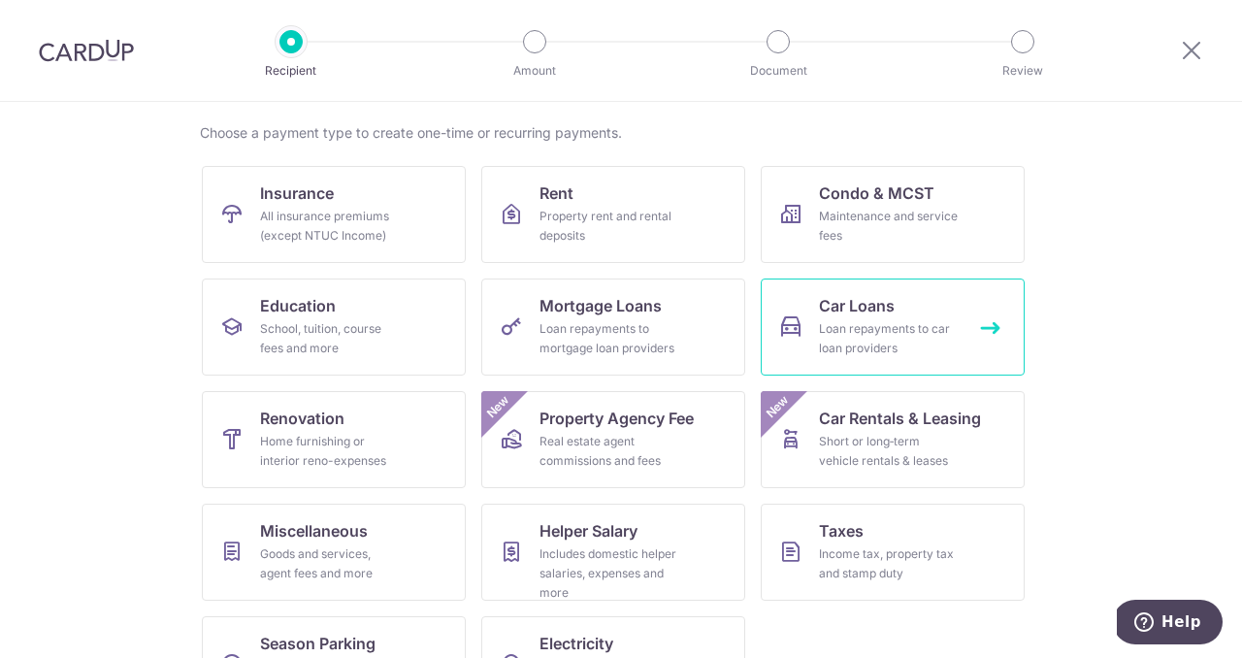
click at [891, 332] on div "Loan repayments to car loan providers" at bounding box center [889, 338] width 140 height 39
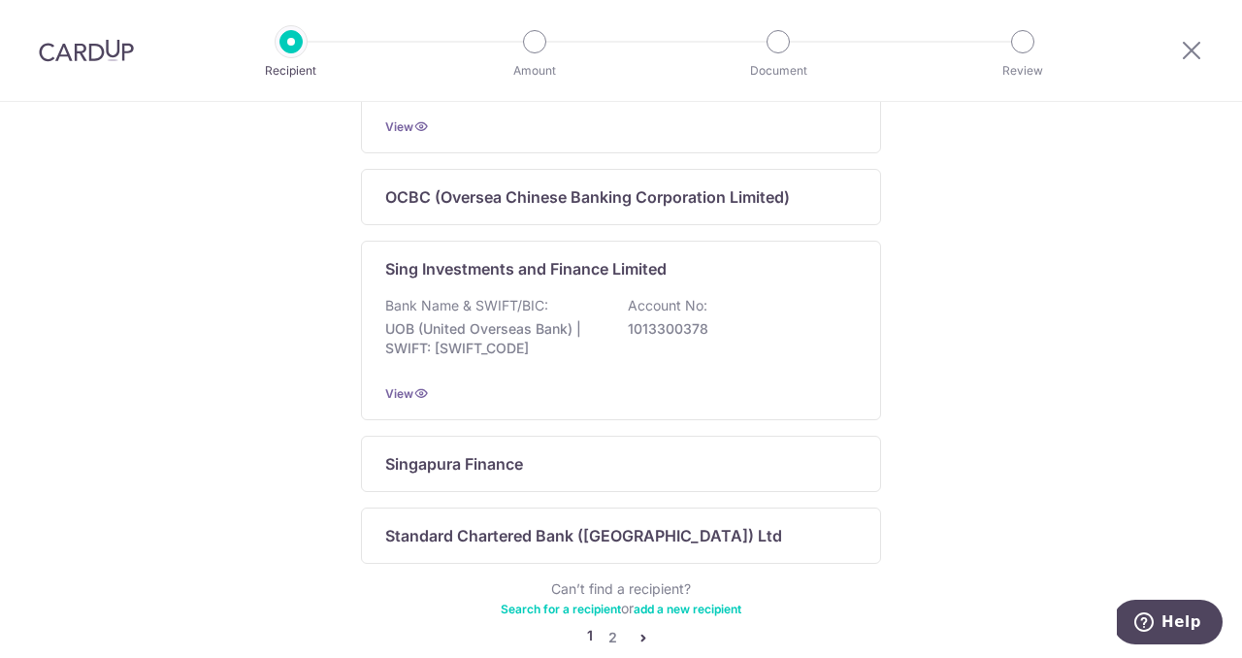
scroll to position [1366, 0]
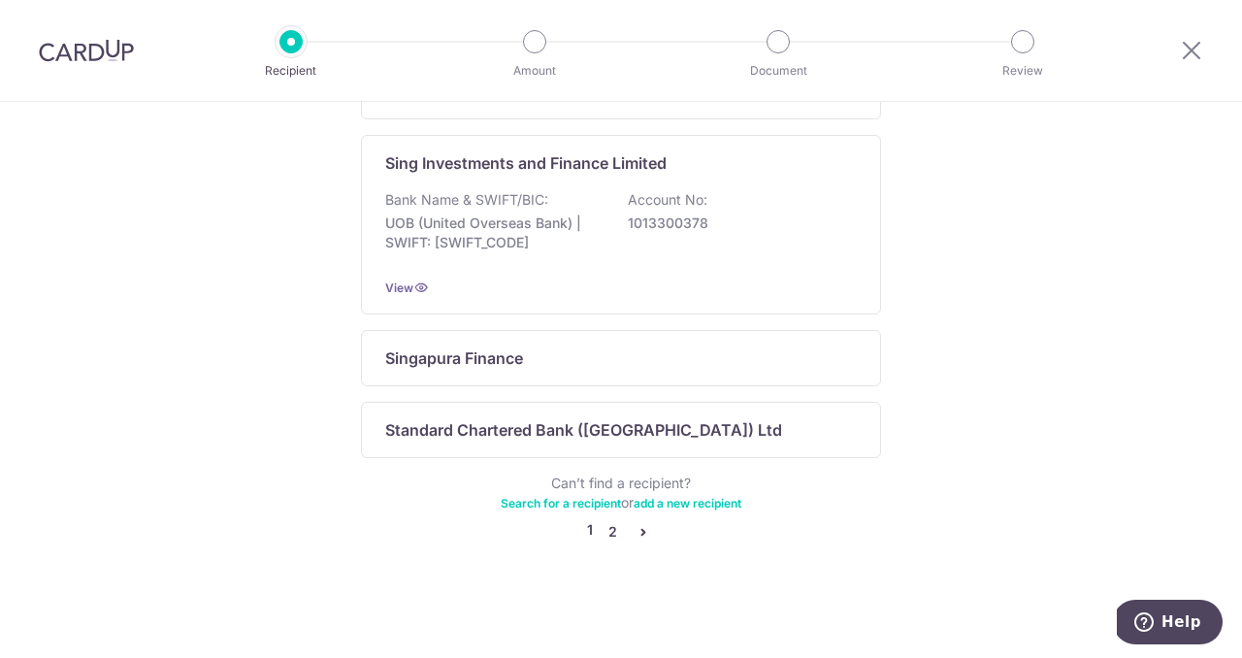
click at [610, 527] on link "2" at bounding box center [612, 531] width 23 height 23
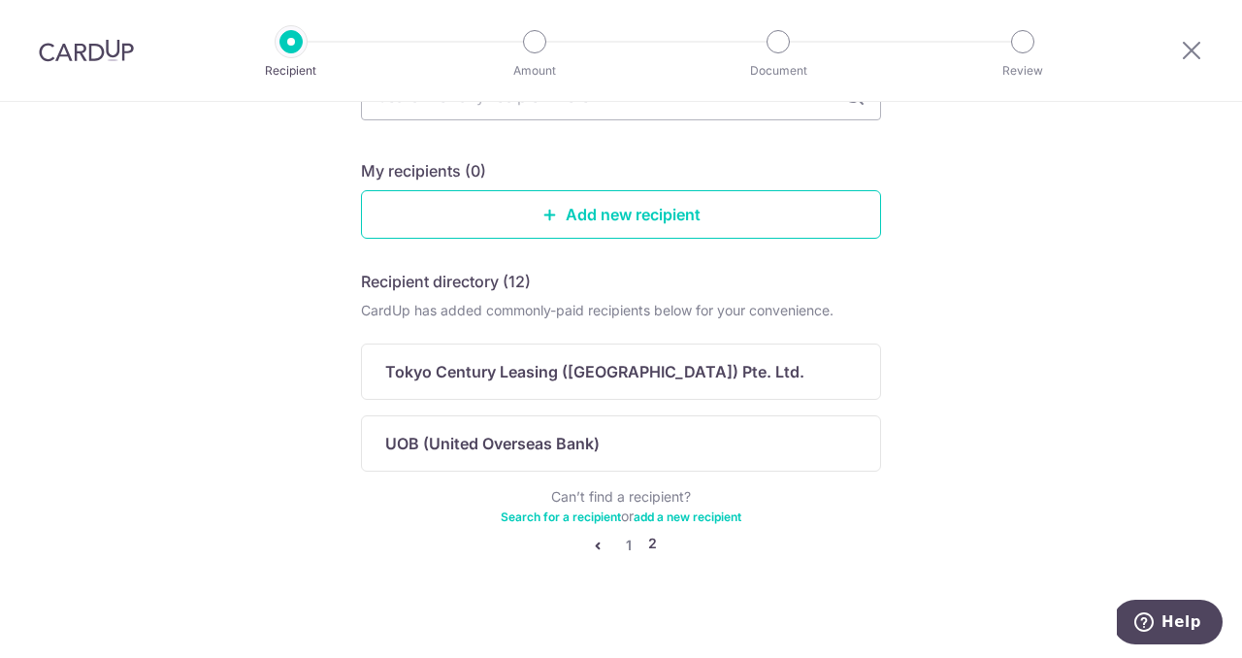
scroll to position [176, 0]
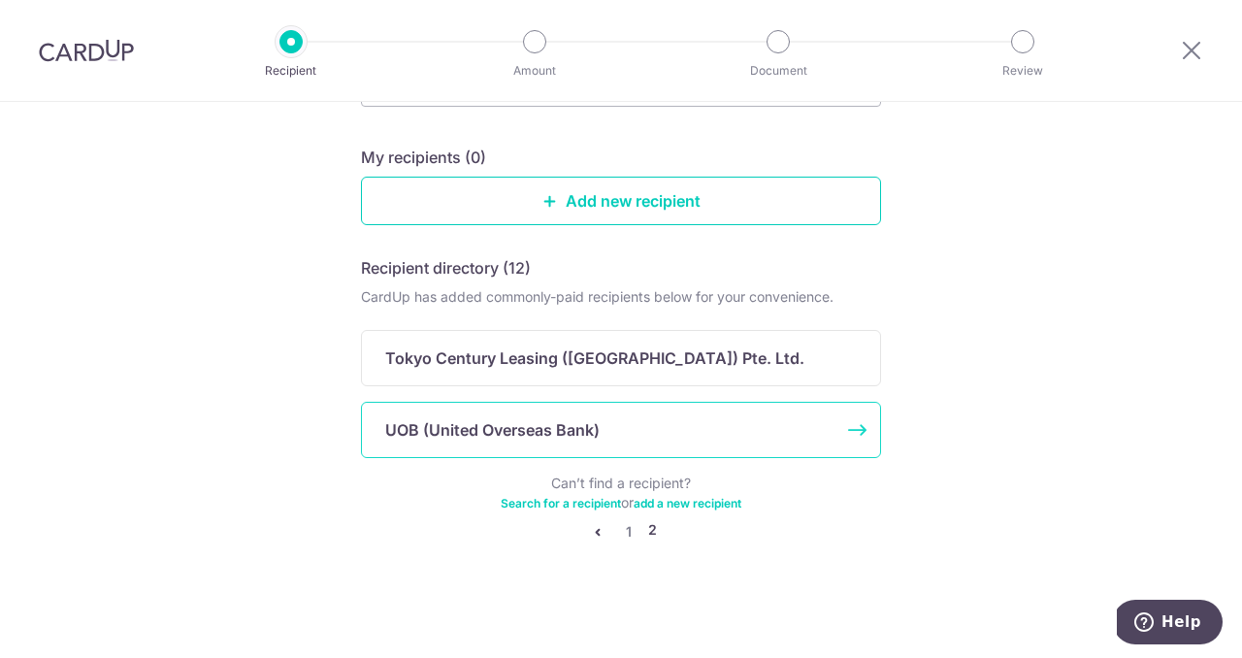
click at [580, 443] on div "UOB (United Overseas Bank)" at bounding box center [621, 430] width 520 height 56
